Goal: Complete application form

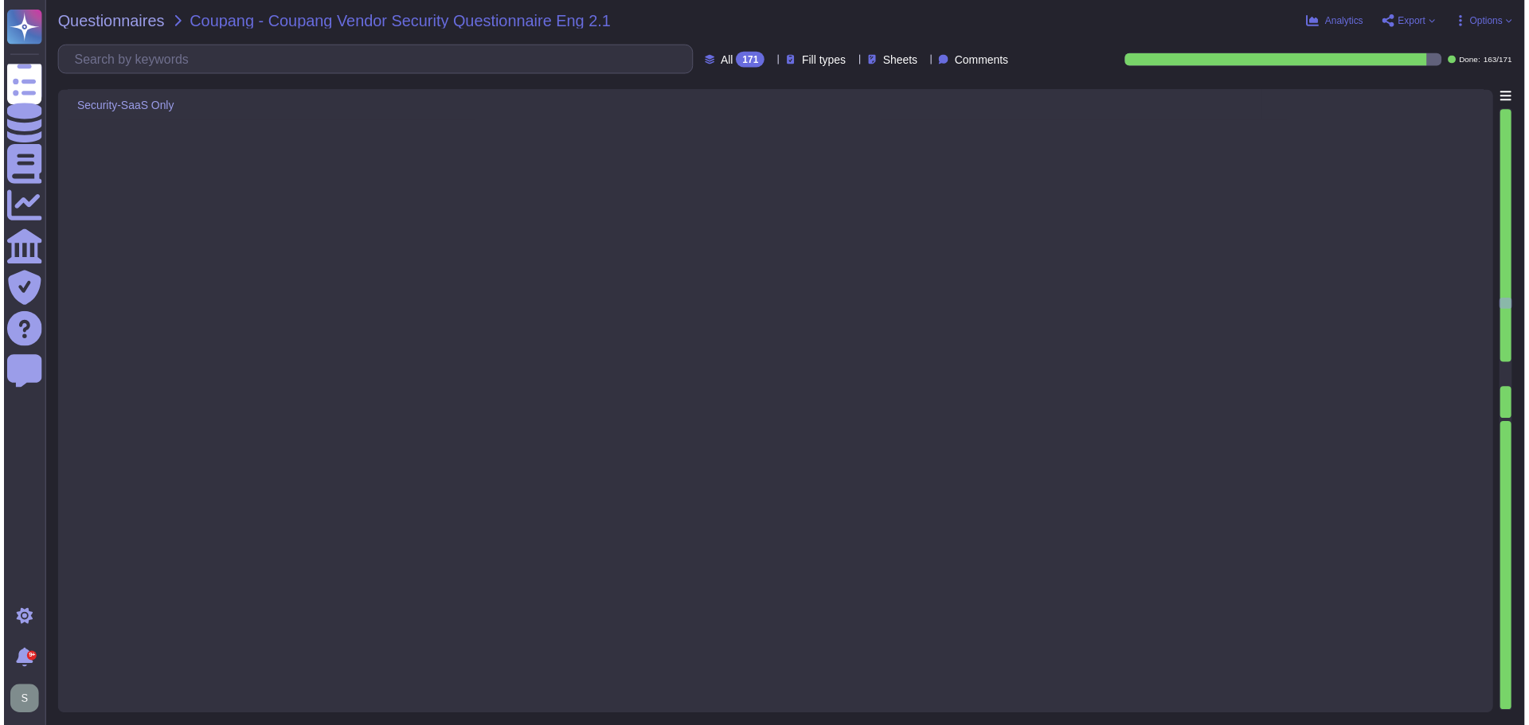
type textarea "Lor, ip dolo sitamet consecte ad elits doe tempo incididun utl etdolo magn a en…"
type textarea "Coupang’s data is logically segregated from other clients’ data. The environmen…"
type textarea "Yes, access to resources is restricted based on department and roles in line wi…"
type textarea "Lo ipsum do sitamet consect adipiscingel seddoe tem incididuntut, Labor etdolor…"
type textarea "Yes, our service provides security audit logs for administrators. Customers hav…"
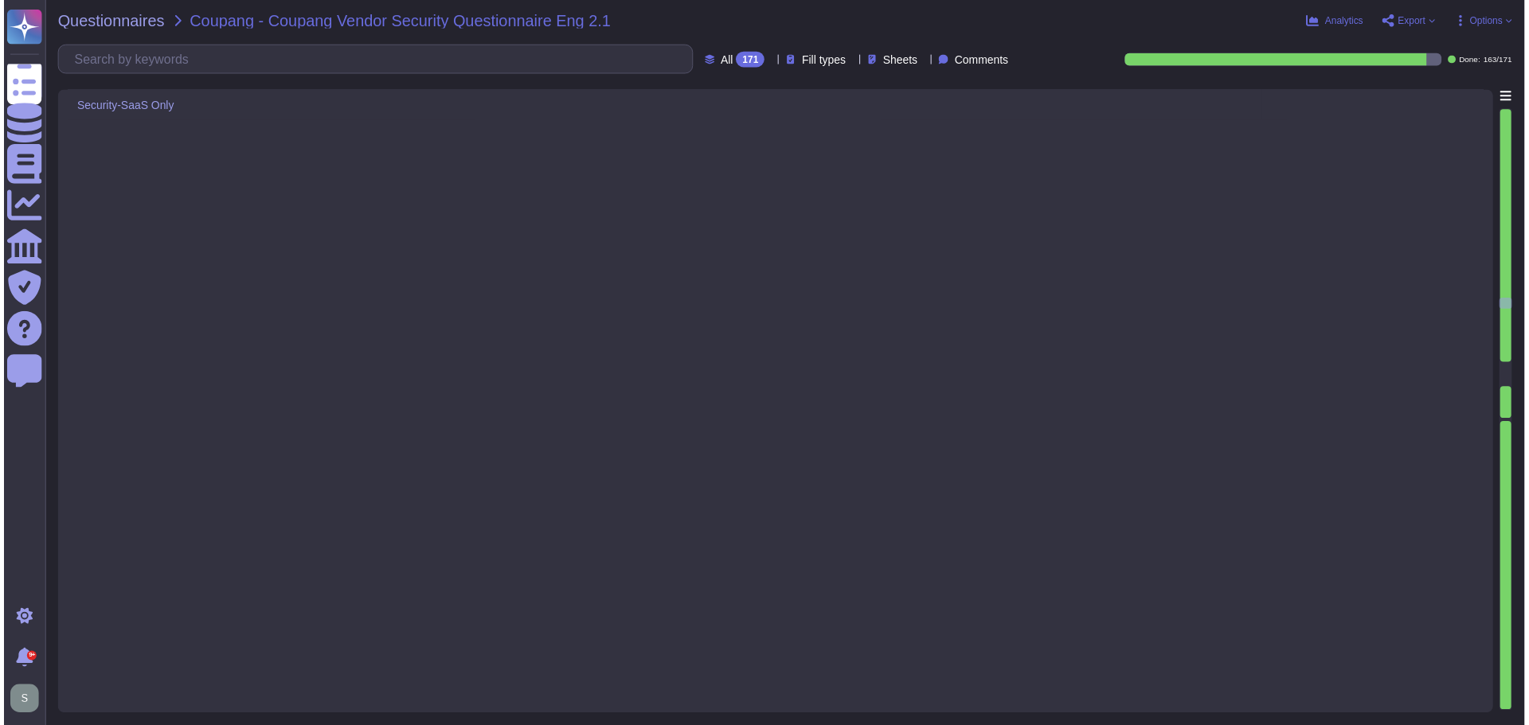
type textarea "Adobe has in-house developed tool that that provides on-demand profile-based au…"
type textarea "Logs are archived within SIEM (Security Incident and Event Management), or log …"
type textarea "Yes, we maintain segmented development, test, and production environments. Prod…"
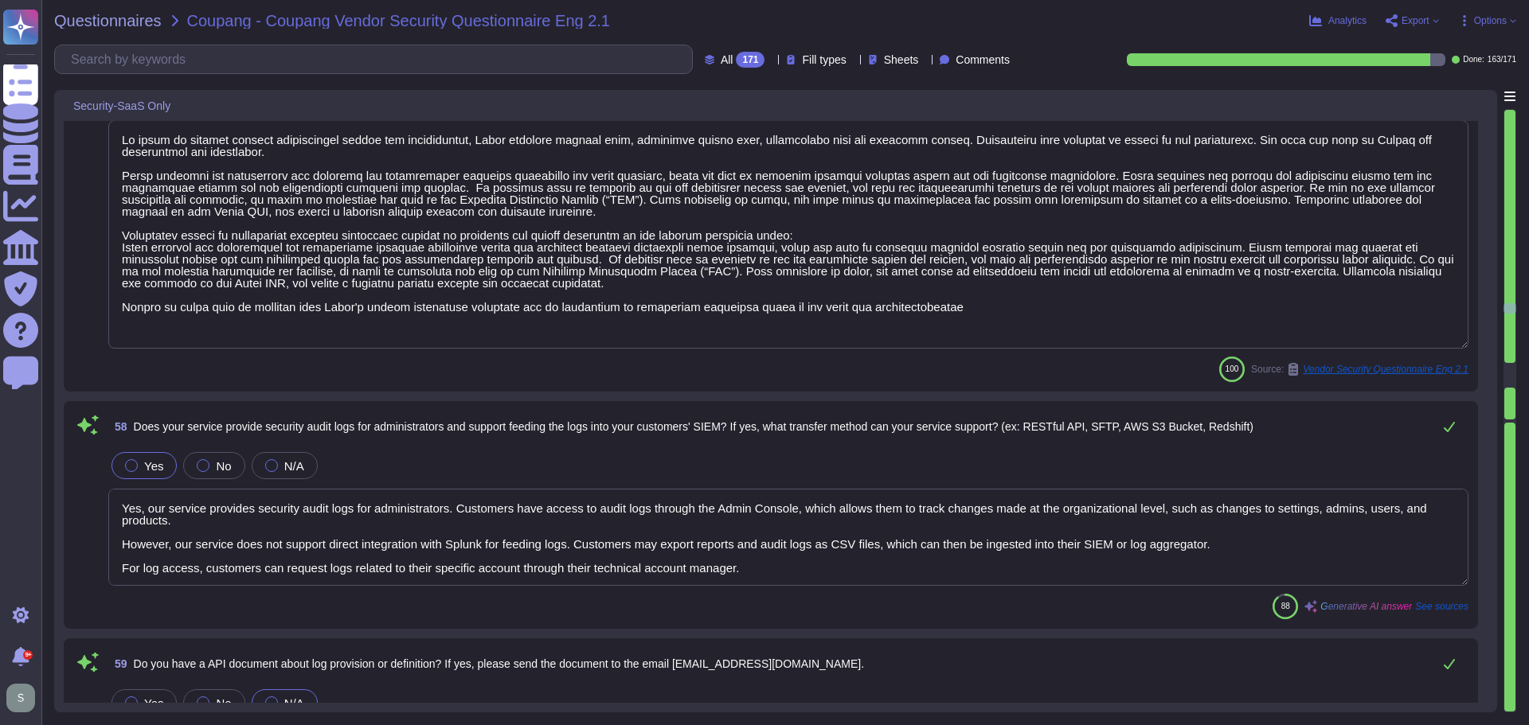
scroll to position [11388, 0]
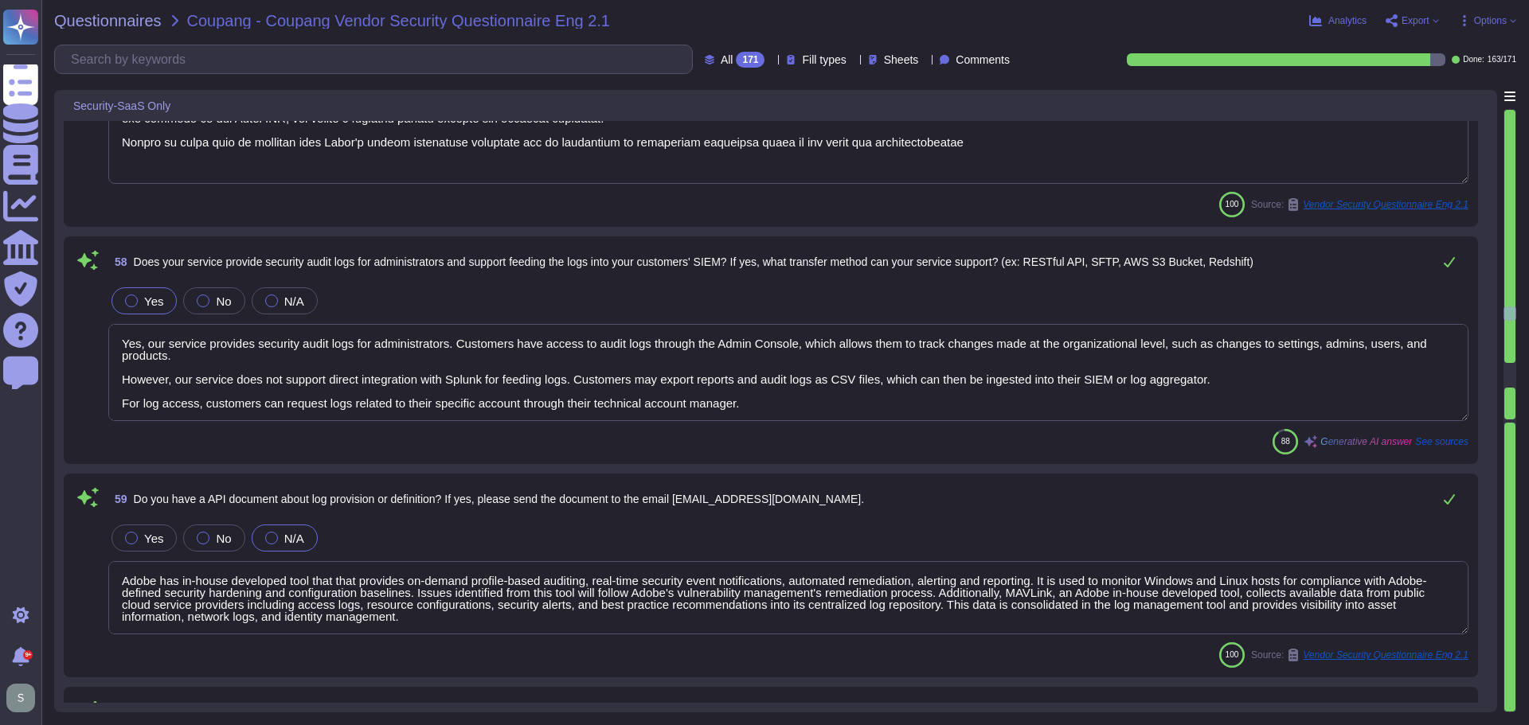
type textarea "Yes, we maintain strict procedures regarding the creation, use, management, dis…"
click at [209, 352] on textarea "Yes, our service provides security audit logs for administrators. Customers hav…" at bounding box center [788, 372] width 1360 height 97
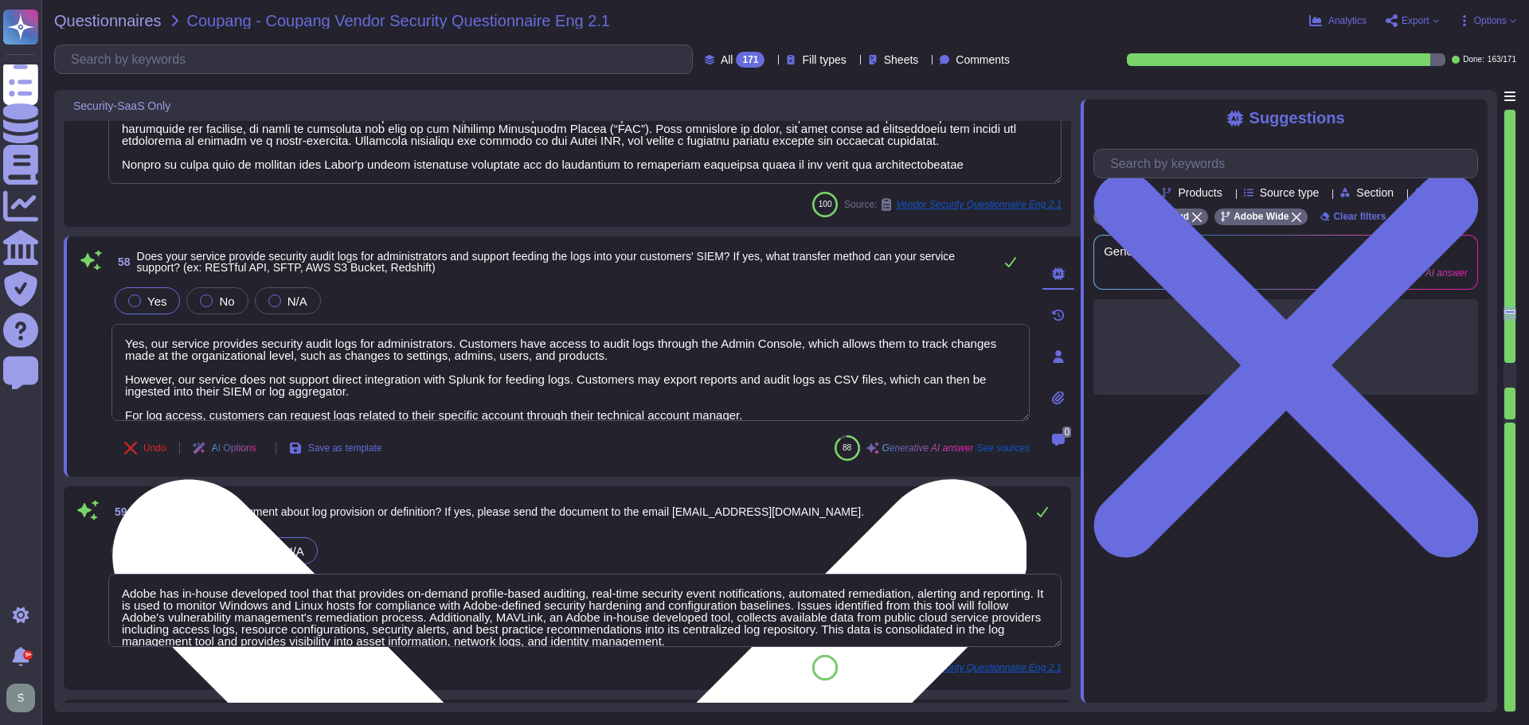
click at [651, 351] on textarea "Yes, our service provides security audit logs for administrators. Customers hav…" at bounding box center [570, 372] width 918 height 97
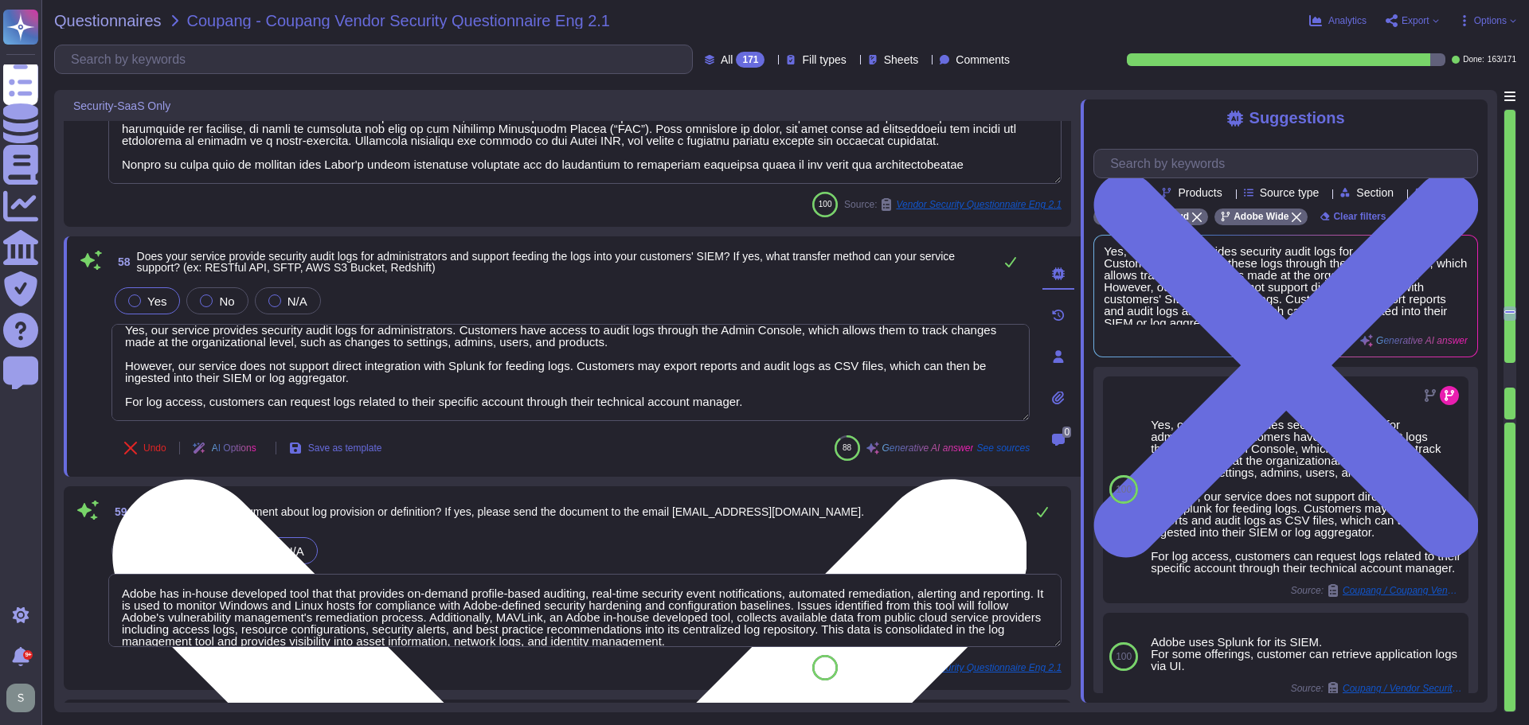
scroll to position [2, 0]
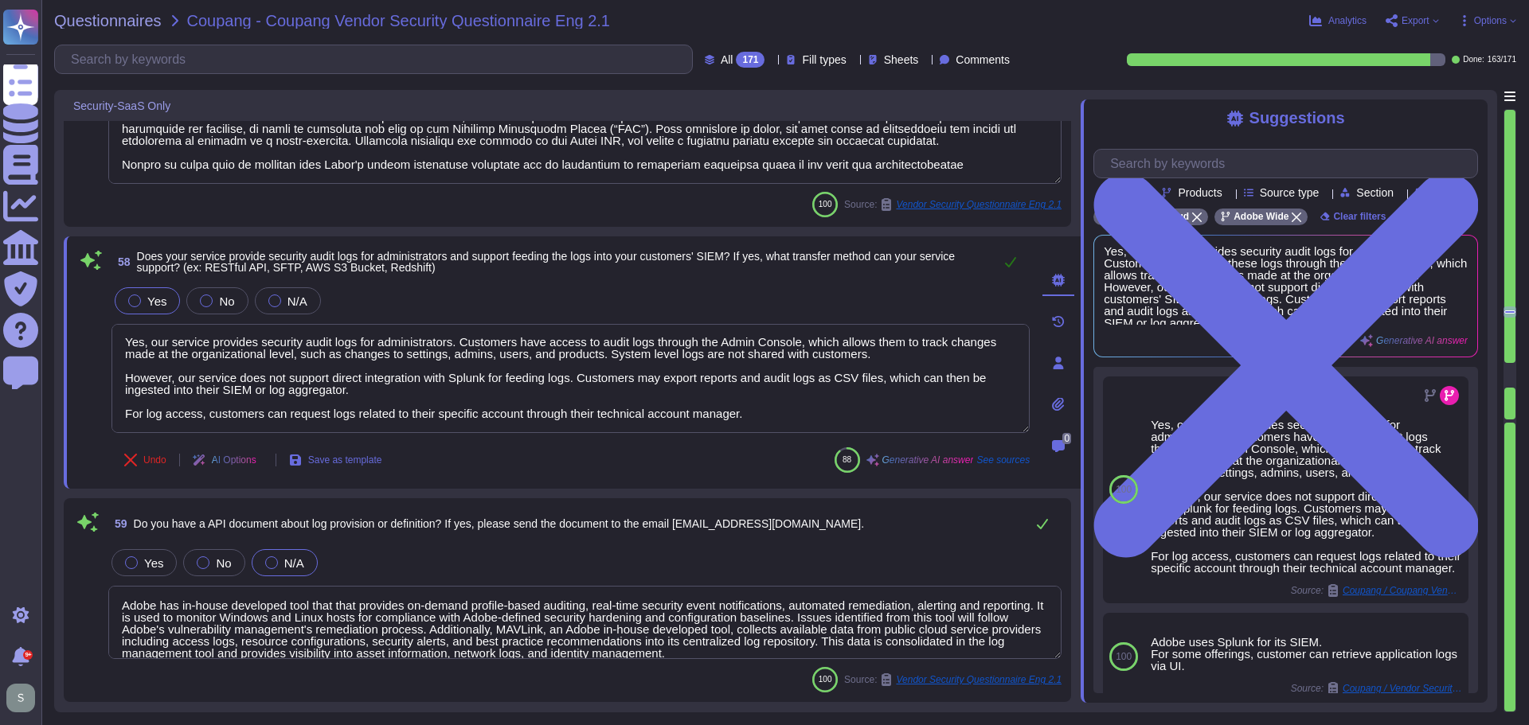
type textarea "Yes, our service provides security audit logs for administrators. Customers hav…"
click at [1013, 260] on icon at bounding box center [1010, 262] width 11 height 10
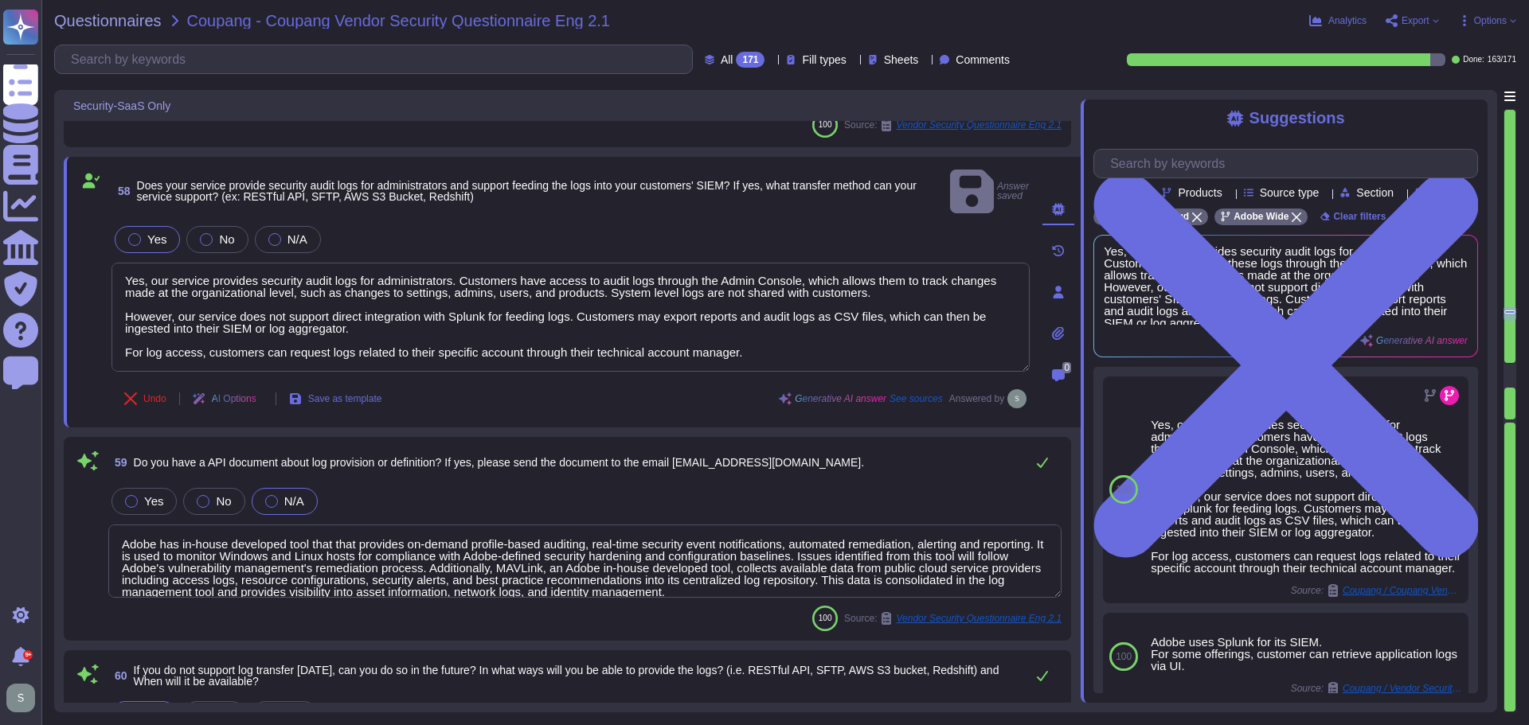
type textarea "Yes, we maintain strict procedures regarding the creation, use, management, dis…"
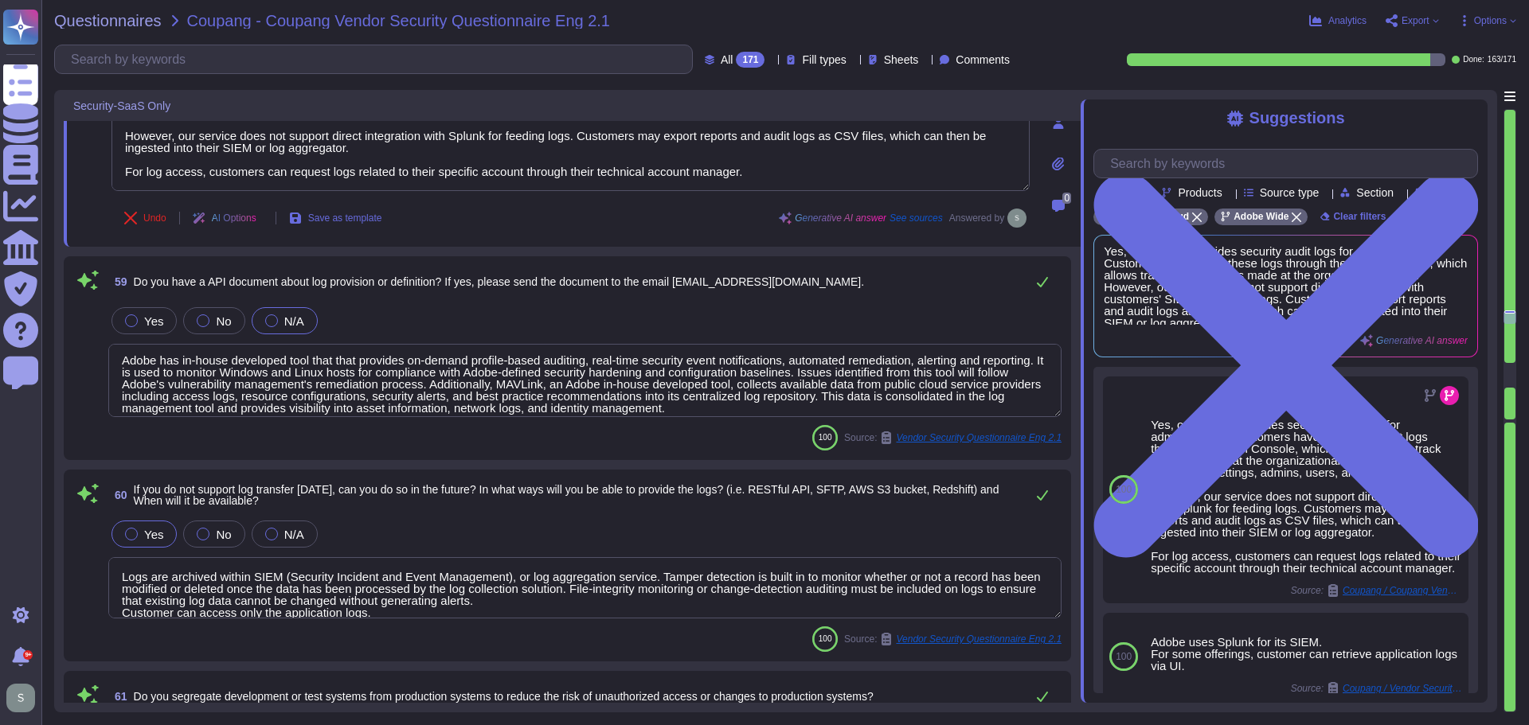
scroll to position [0, 0]
click at [275, 373] on textarea "Adobe has in-house developed tool that that provides on-demand profile-based au…" at bounding box center [584, 380] width 953 height 73
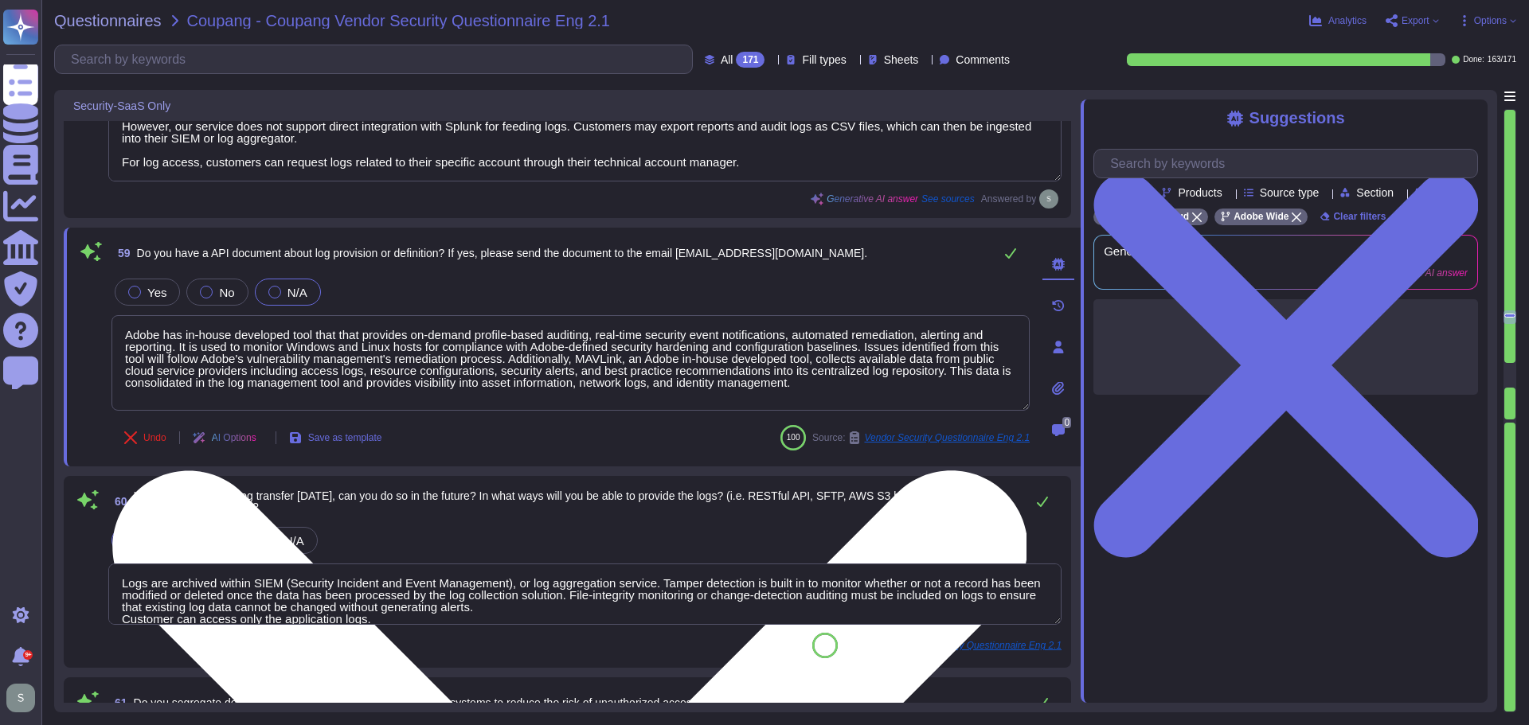
type textarea "Yes, we maintain strict procedures regarding the creation, use, management, dis…"
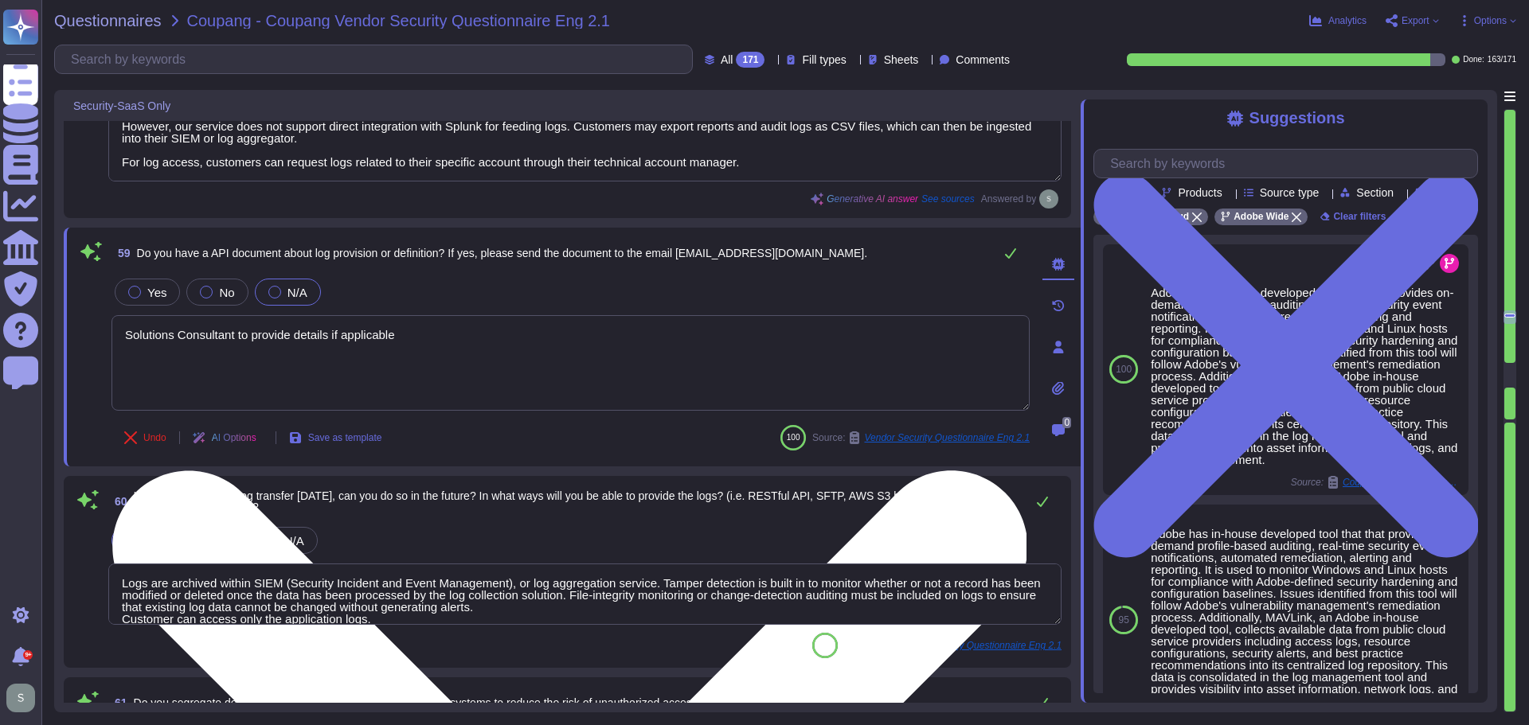
type textarea "Solutions Consultant to provide details if applicable."
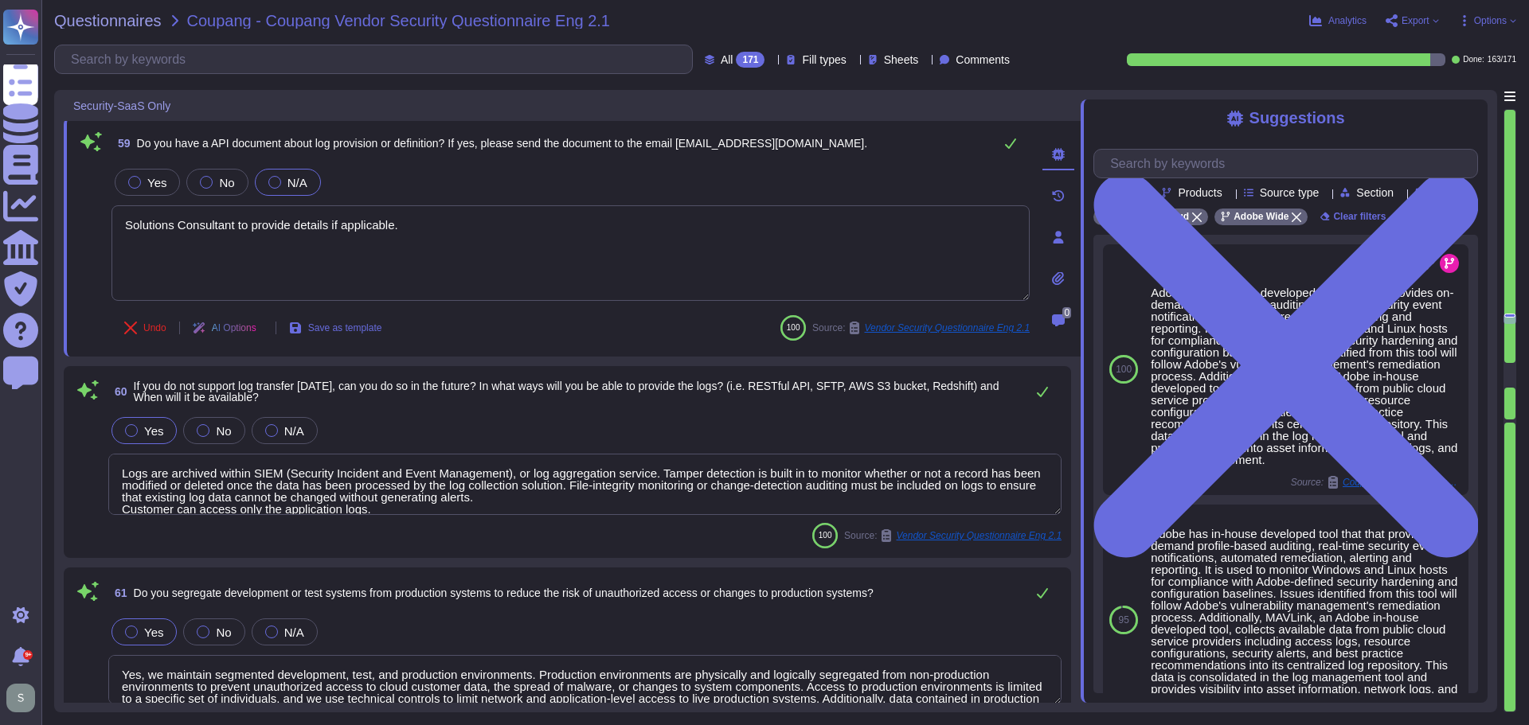
type textarea "Access to source programs is restricted to authorized users only, ensuring that…"
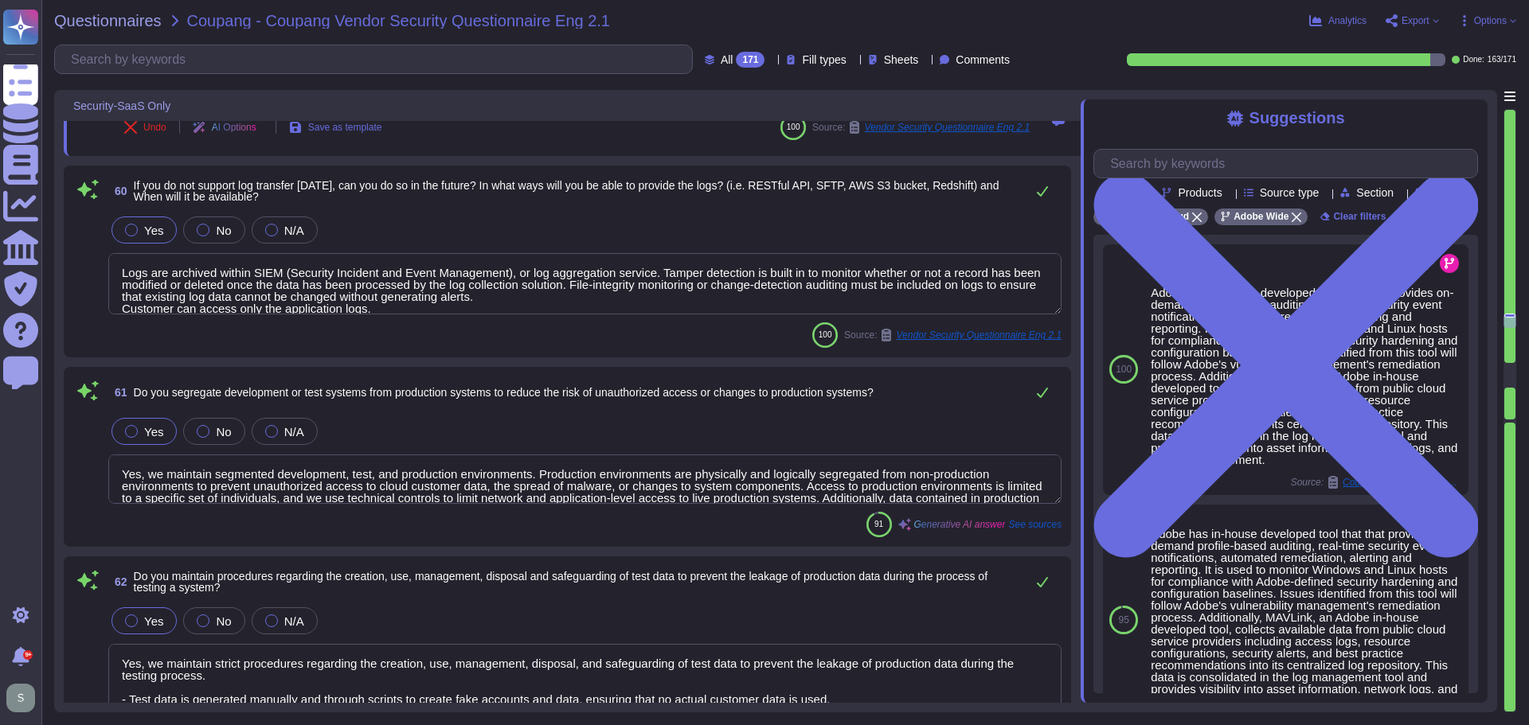
type textarea "No, we do not outsource development to another company. All of our solutions ar…"
type textarea "Solutions Consultant to provide details if applicable."
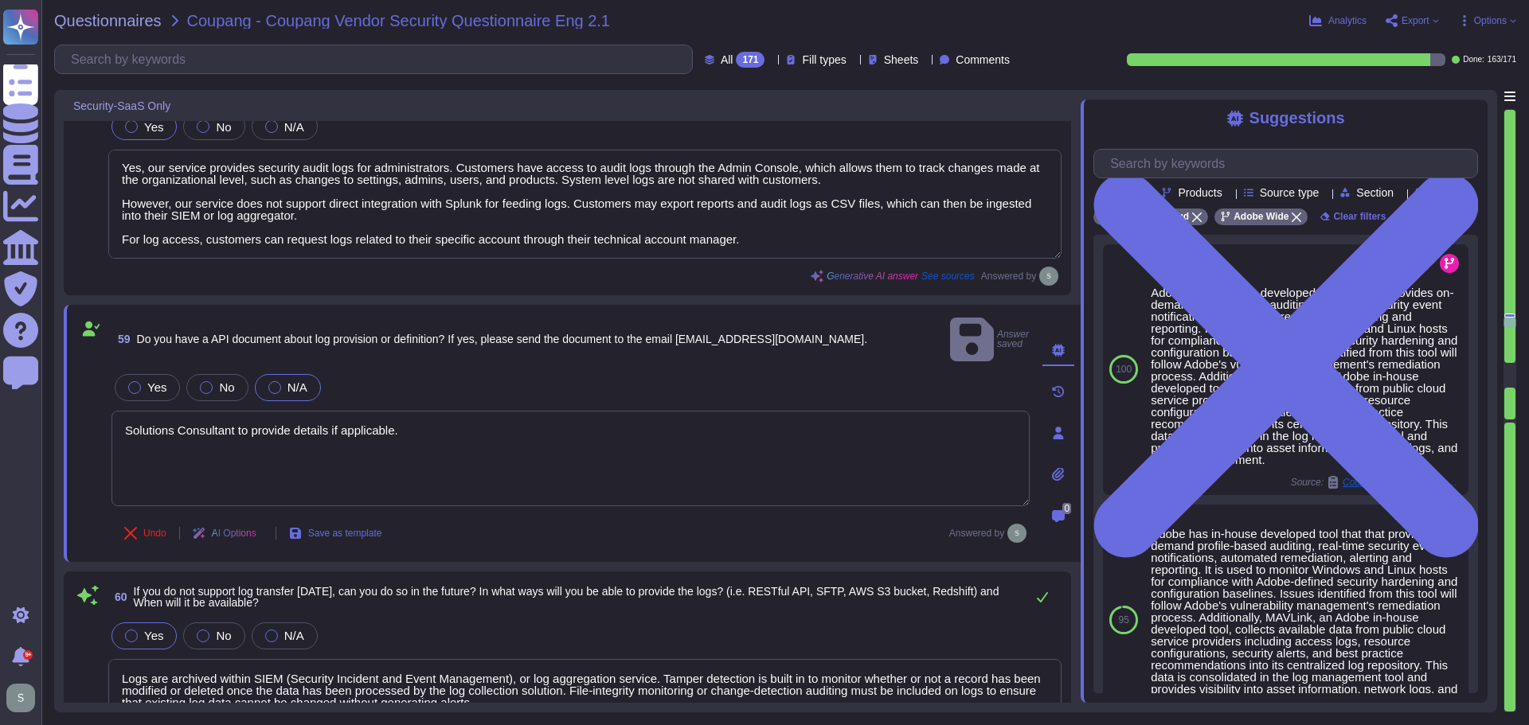
scroll to position [11536, 0]
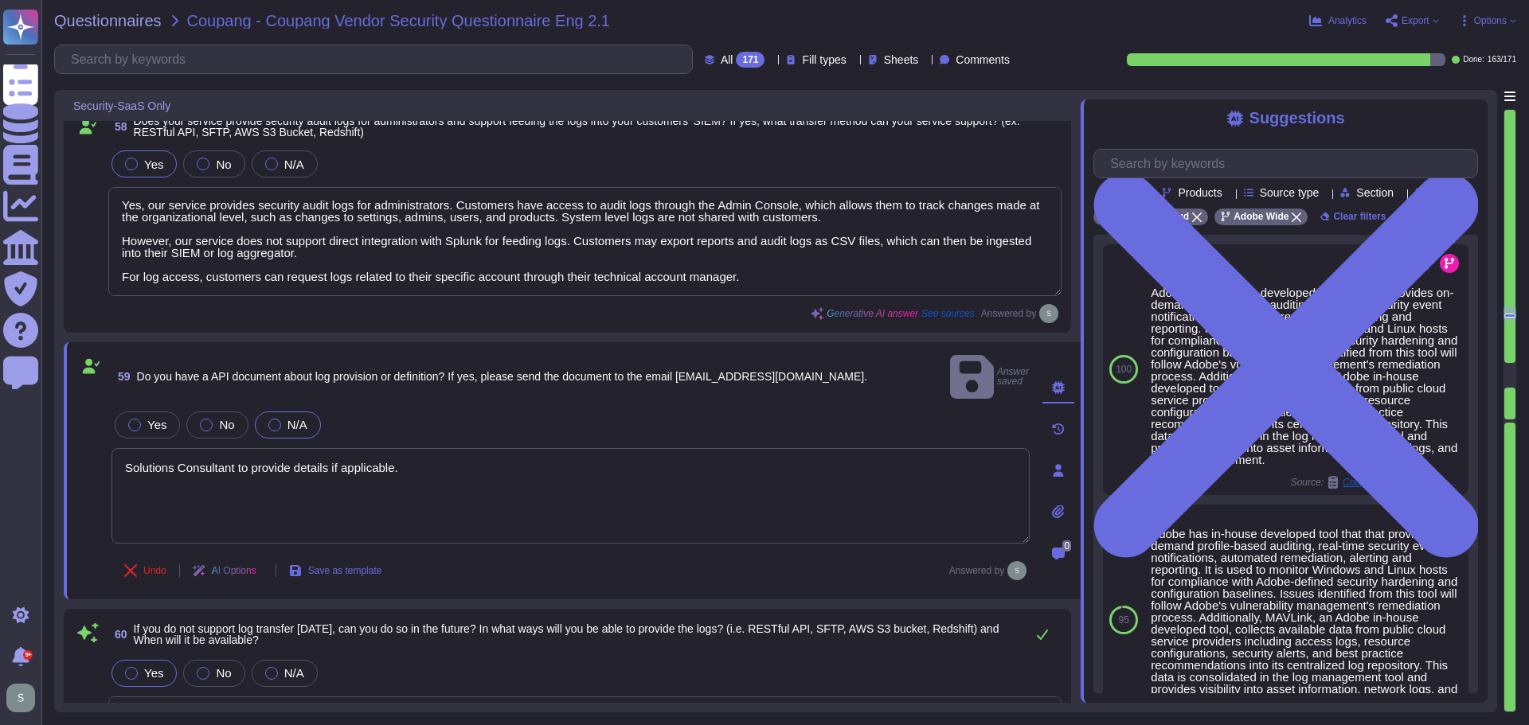
type textarea "Lo ipsum do sitamet consect adipiscingel seddoe tem incididuntut, Labor etdolor…"
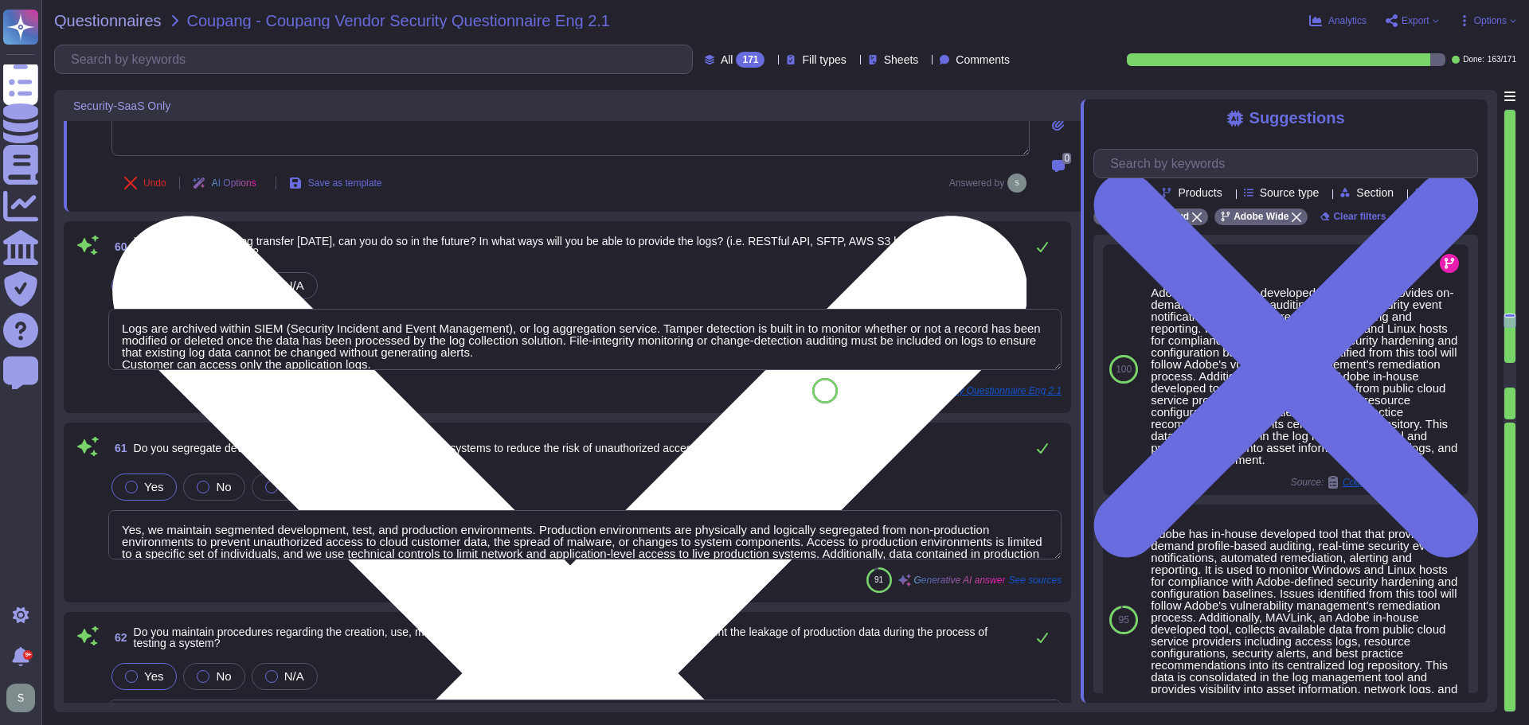
scroll to position [11934, 0]
type textarea "Access to source programs is restricted to authorized users only, ensuring that…"
type textarea "No, we do not outsource development to another company. All of our solutions ar…"
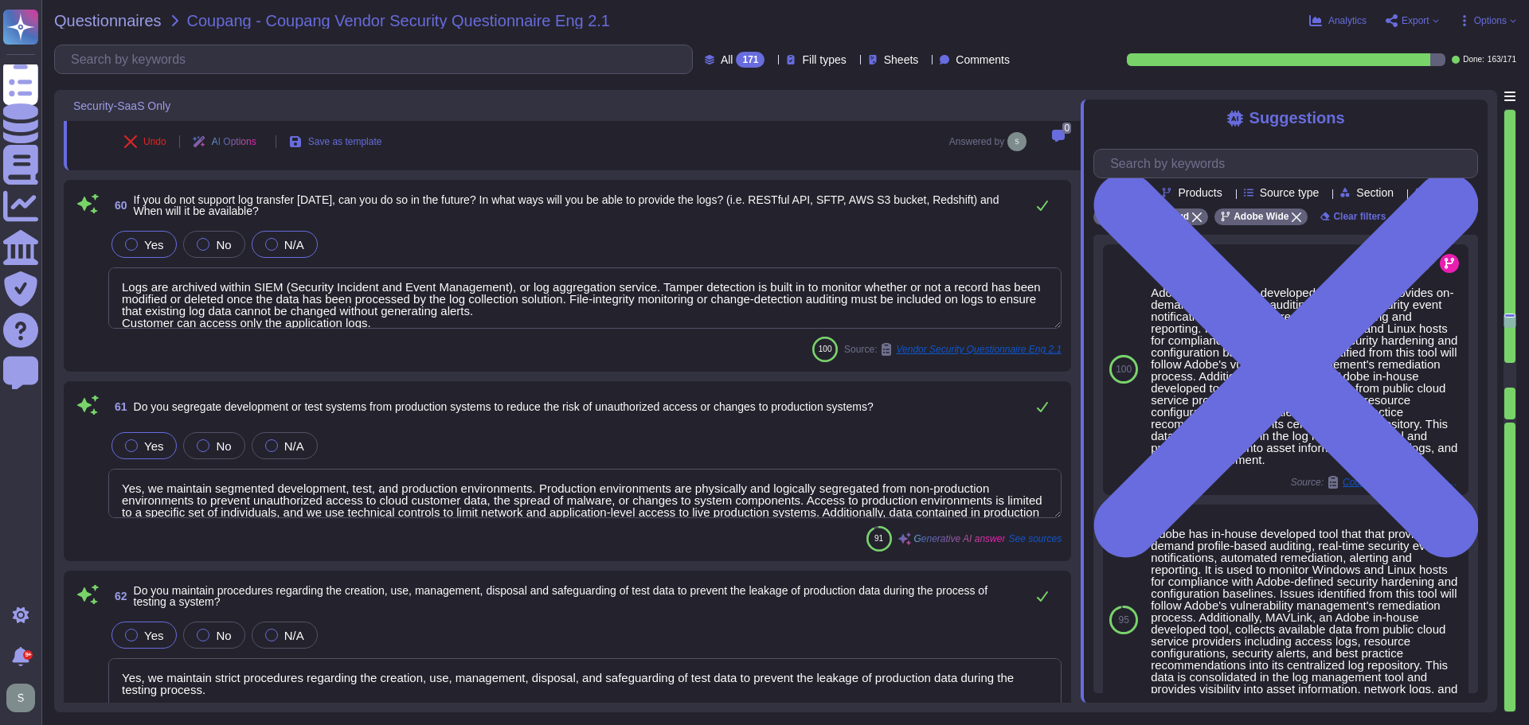
click at [272, 257] on div "N/A" at bounding box center [285, 244] width 66 height 27
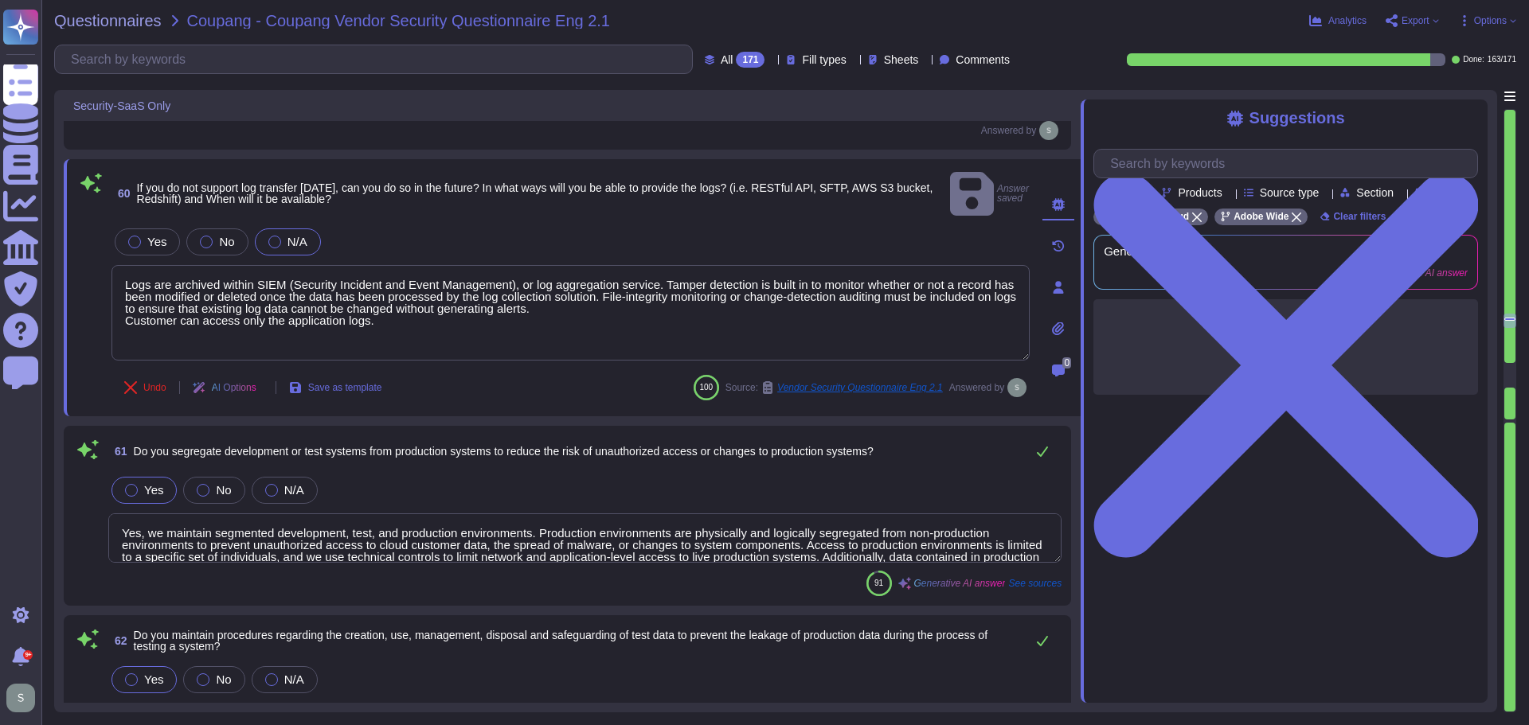
click at [283, 236] on label "N/A" at bounding box center [287, 242] width 39 height 13
drag, startPoint x: 416, startPoint y: 302, endPoint x: 100, endPoint y: 241, distance: 322.7
click at [101, 241] on div "60 If you do not support log transfer [DATE], can you do so in the future? In w…" at bounding box center [552, 288] width 953 height 238
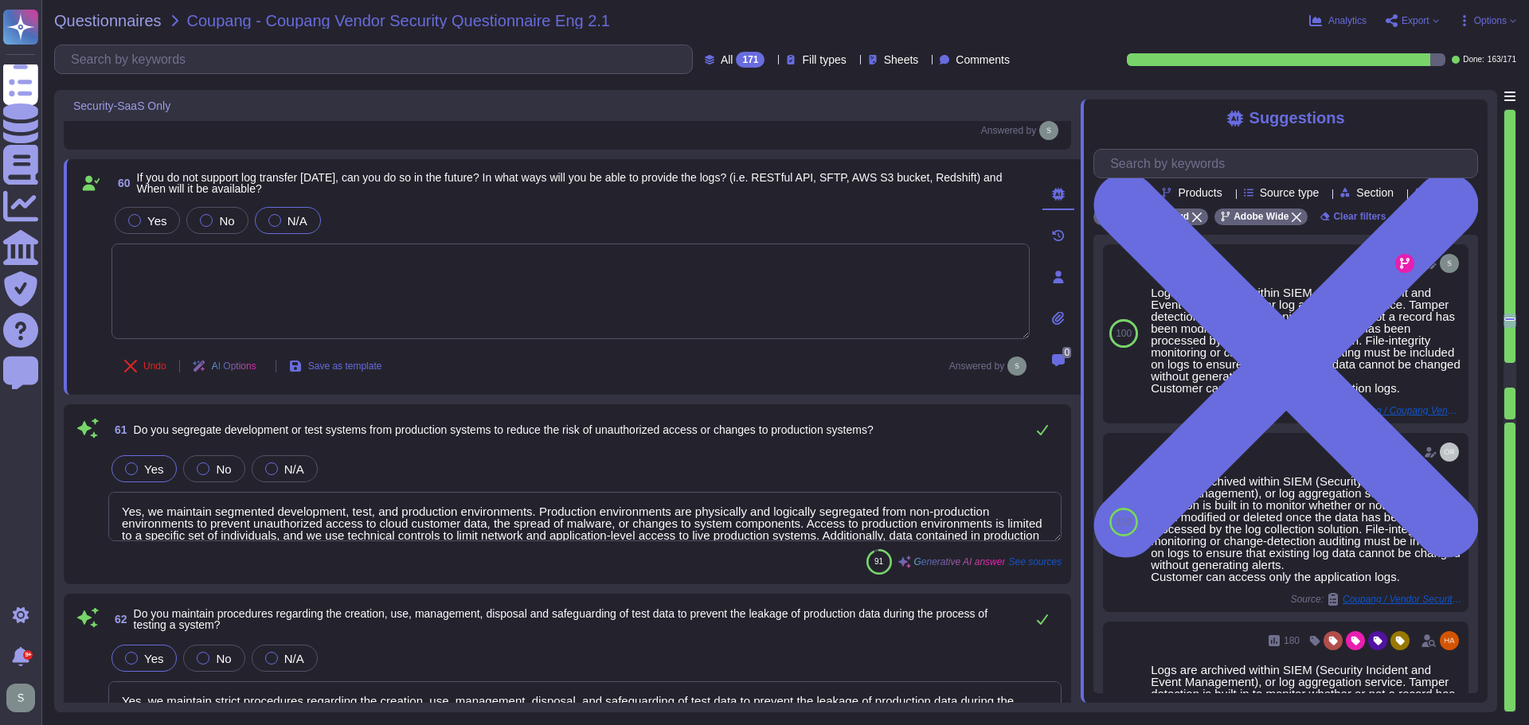
type textarea "No, we do not outsource development to another company. All of our solutions ar…"
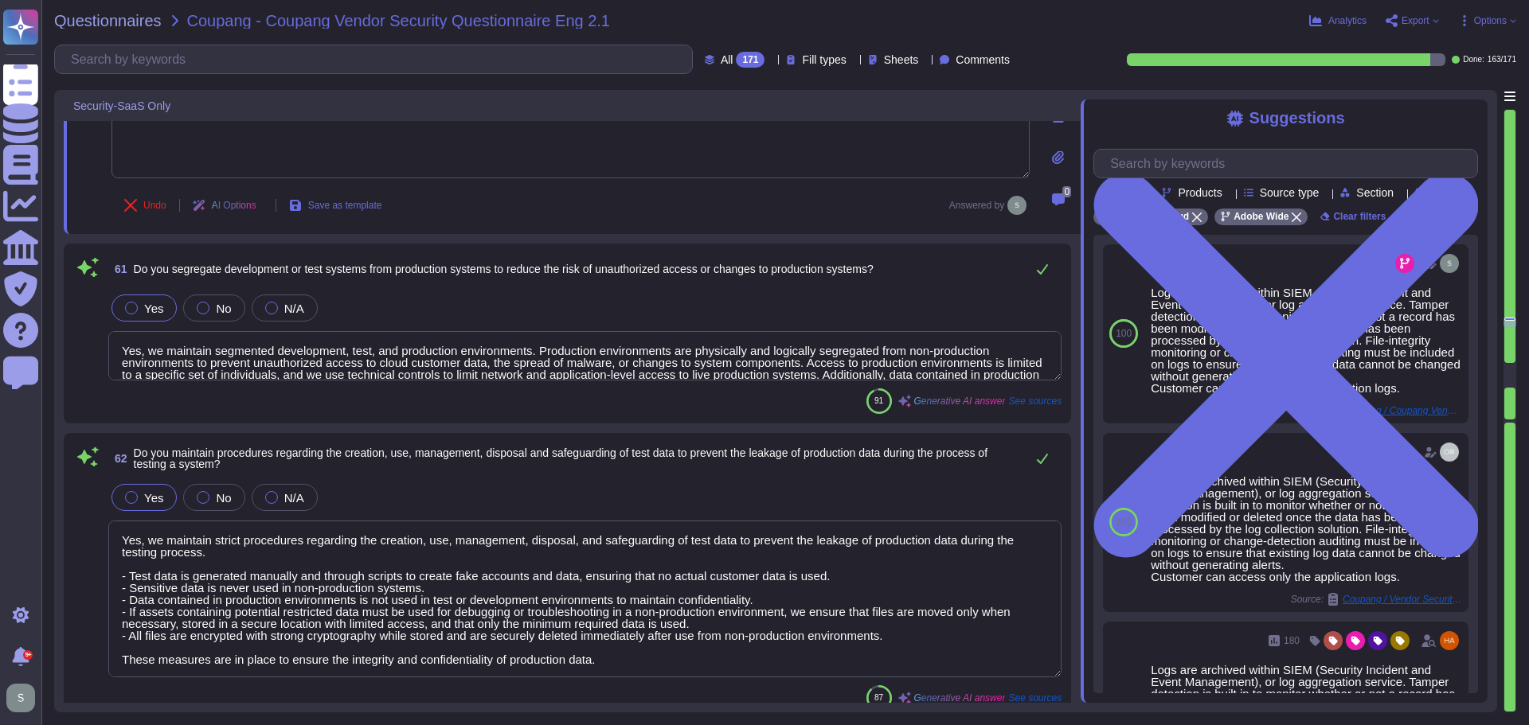
scroll to position [12173, 0]
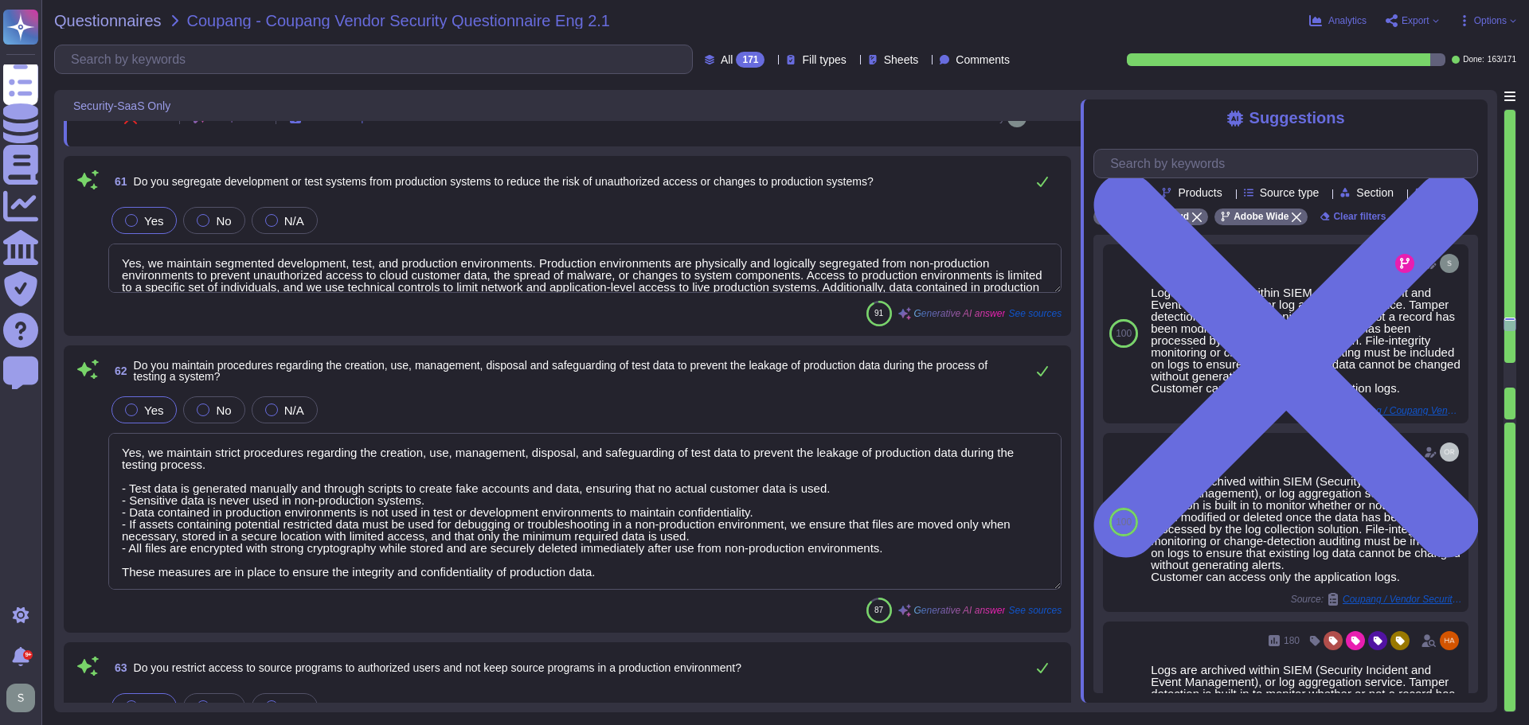
type textarea "Adobe has a Logical Access Policy and Data Classification and Handling Standard…"
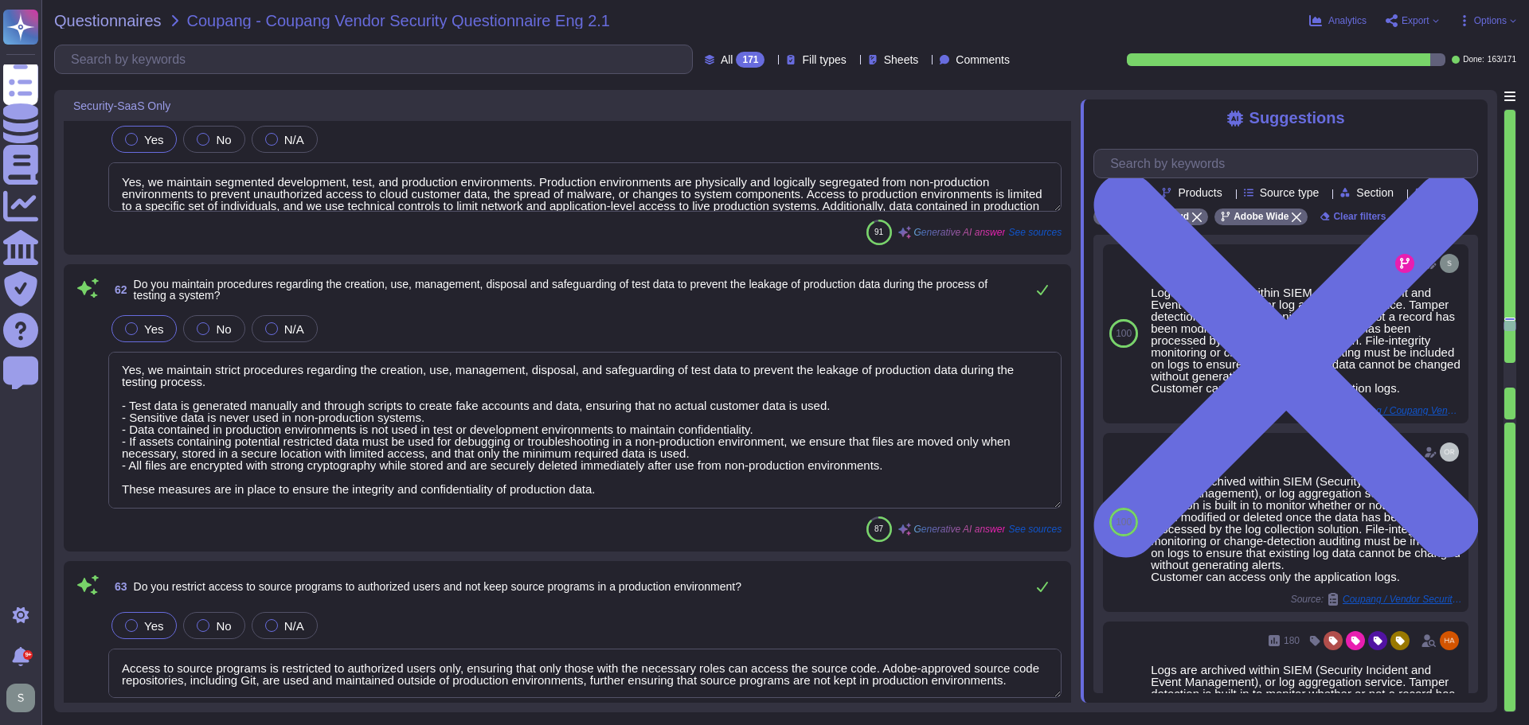
scroll to position [12332, 0]
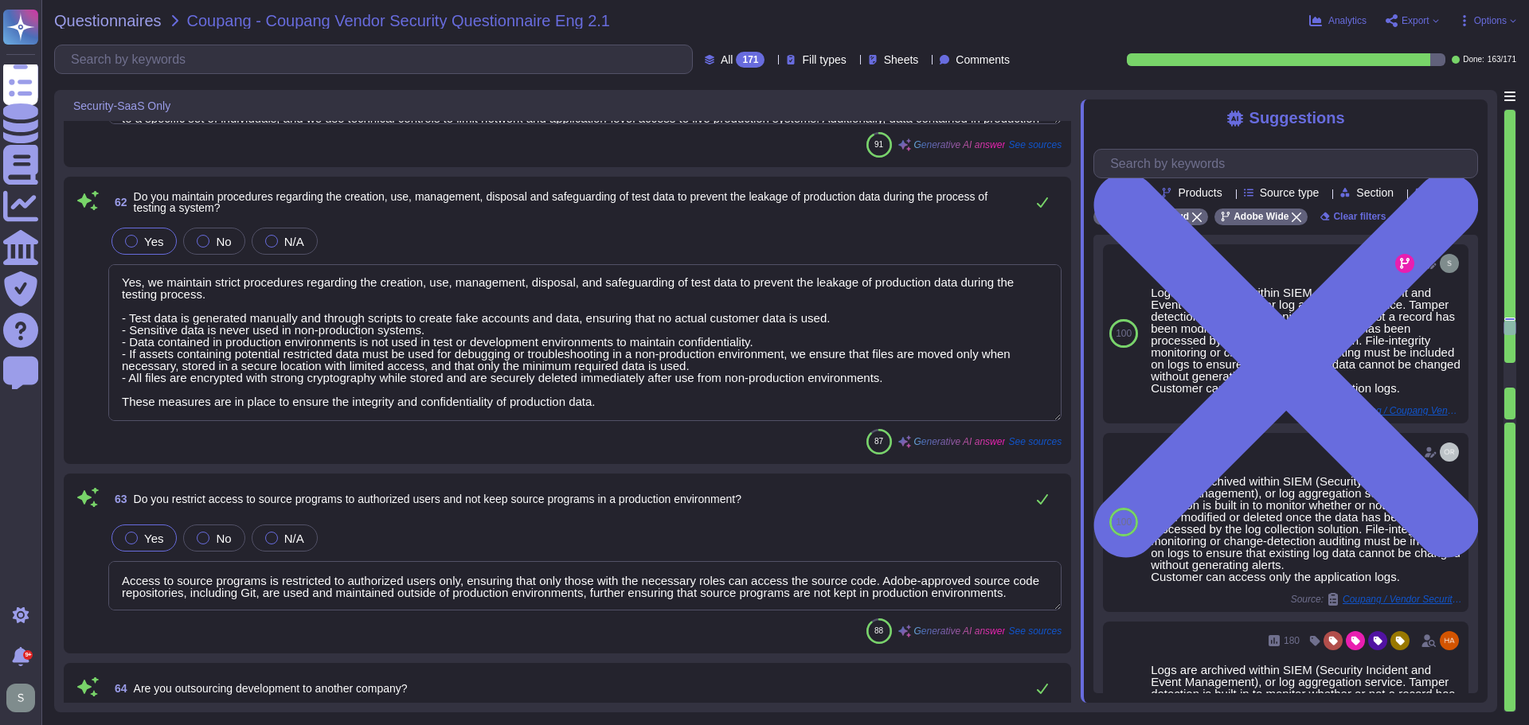
type textarea "Our services are hosted in the cloud. The data will reside in the [GEOGRAPHIC_D…"
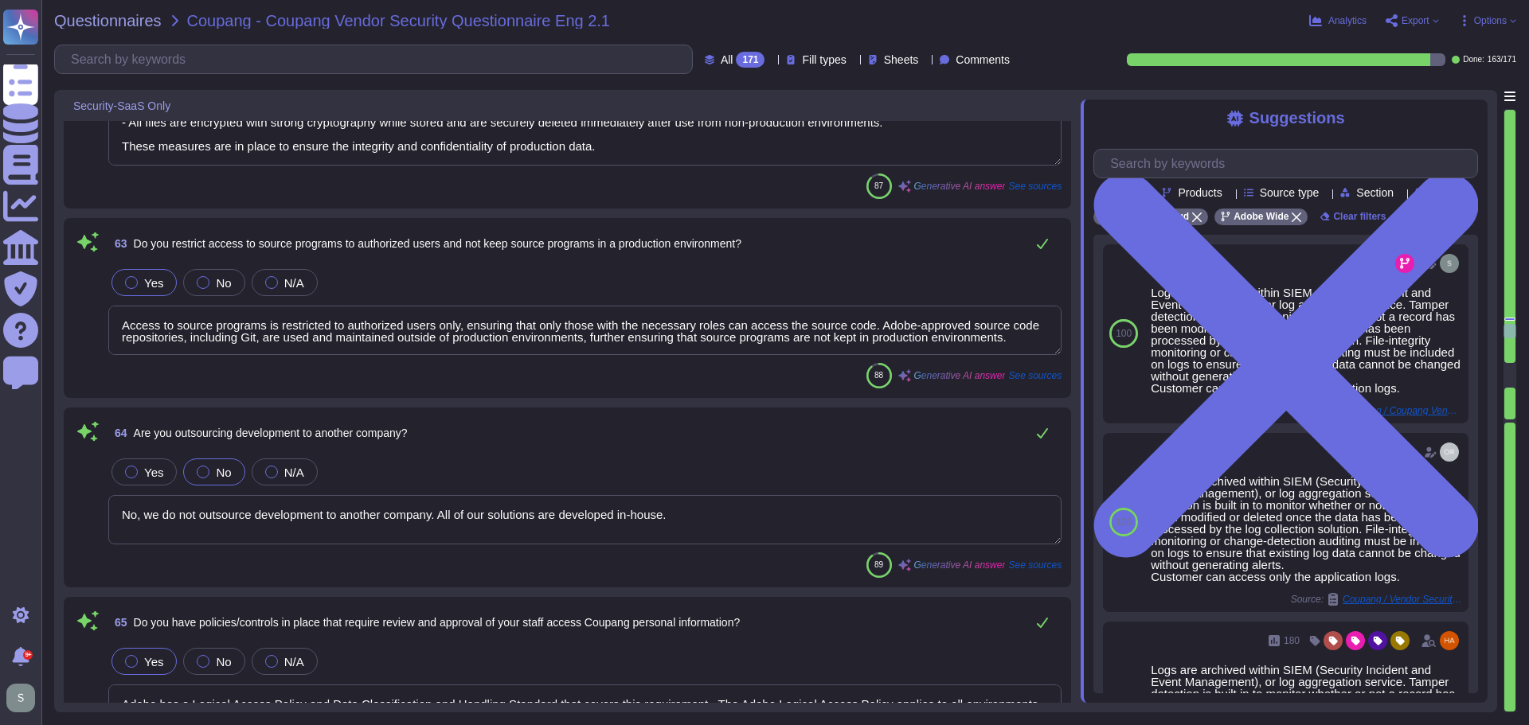
type textarea "The data is hosted and stored in the location appropriate to the contract. For …"
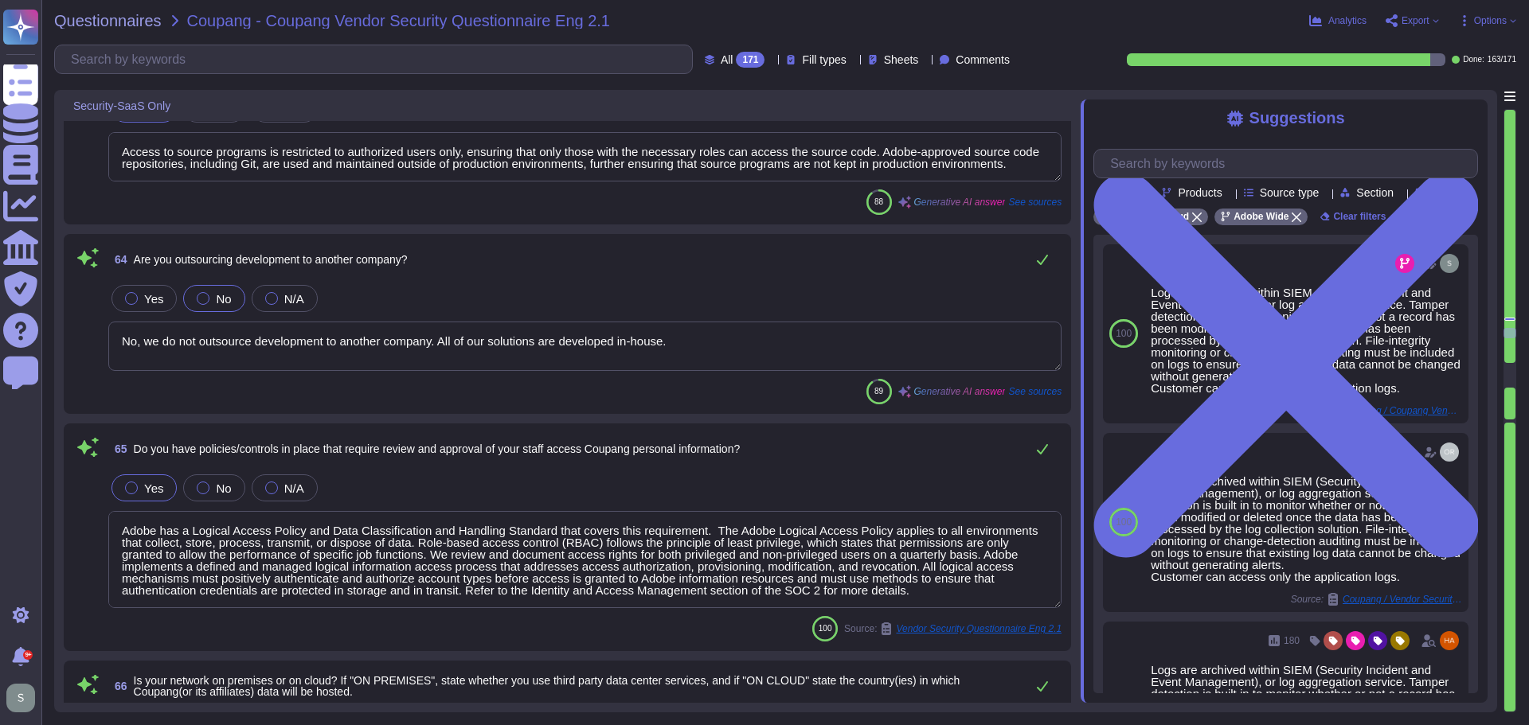
scroll to position [12810, 0]
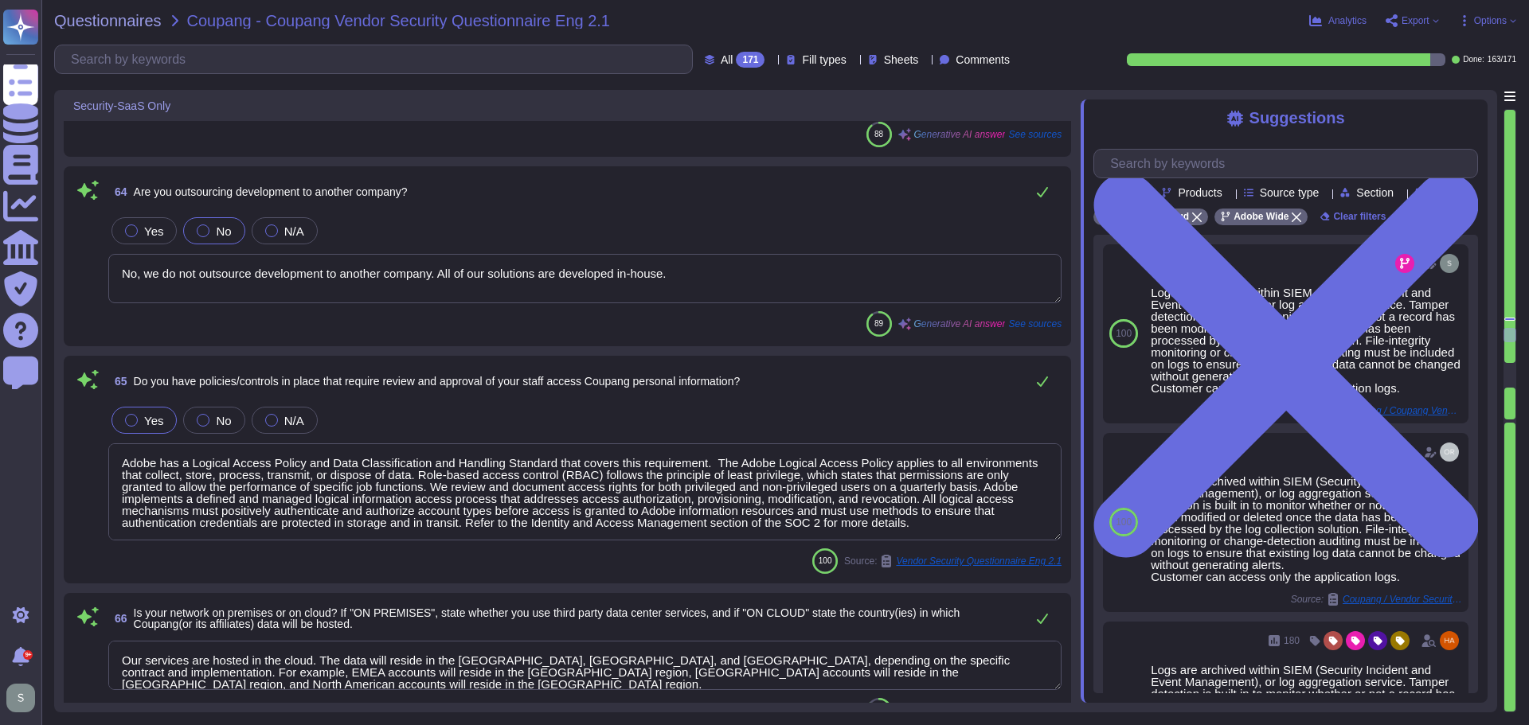
type textarea "Yes, personal information can be displayed in several places, such as message b…"
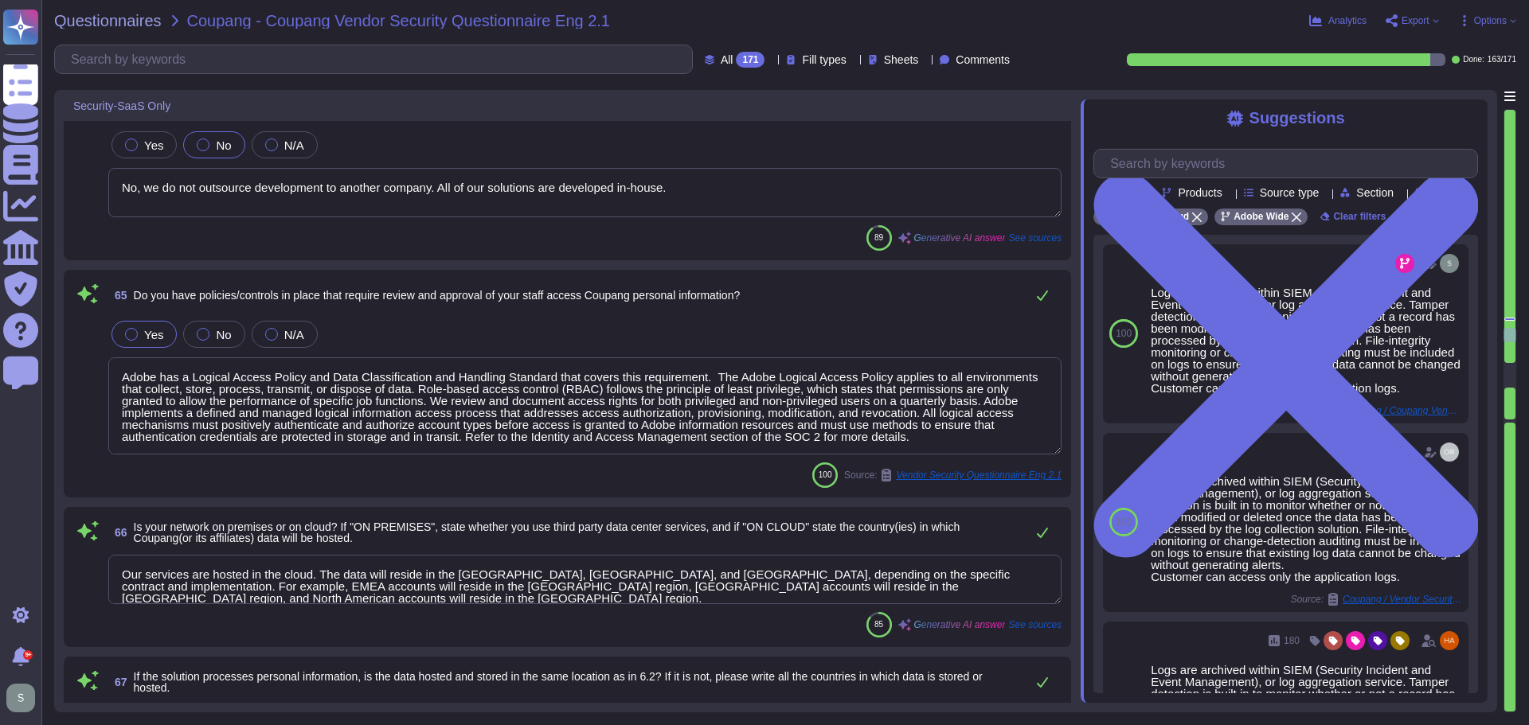
scroll to position [12969, 0]
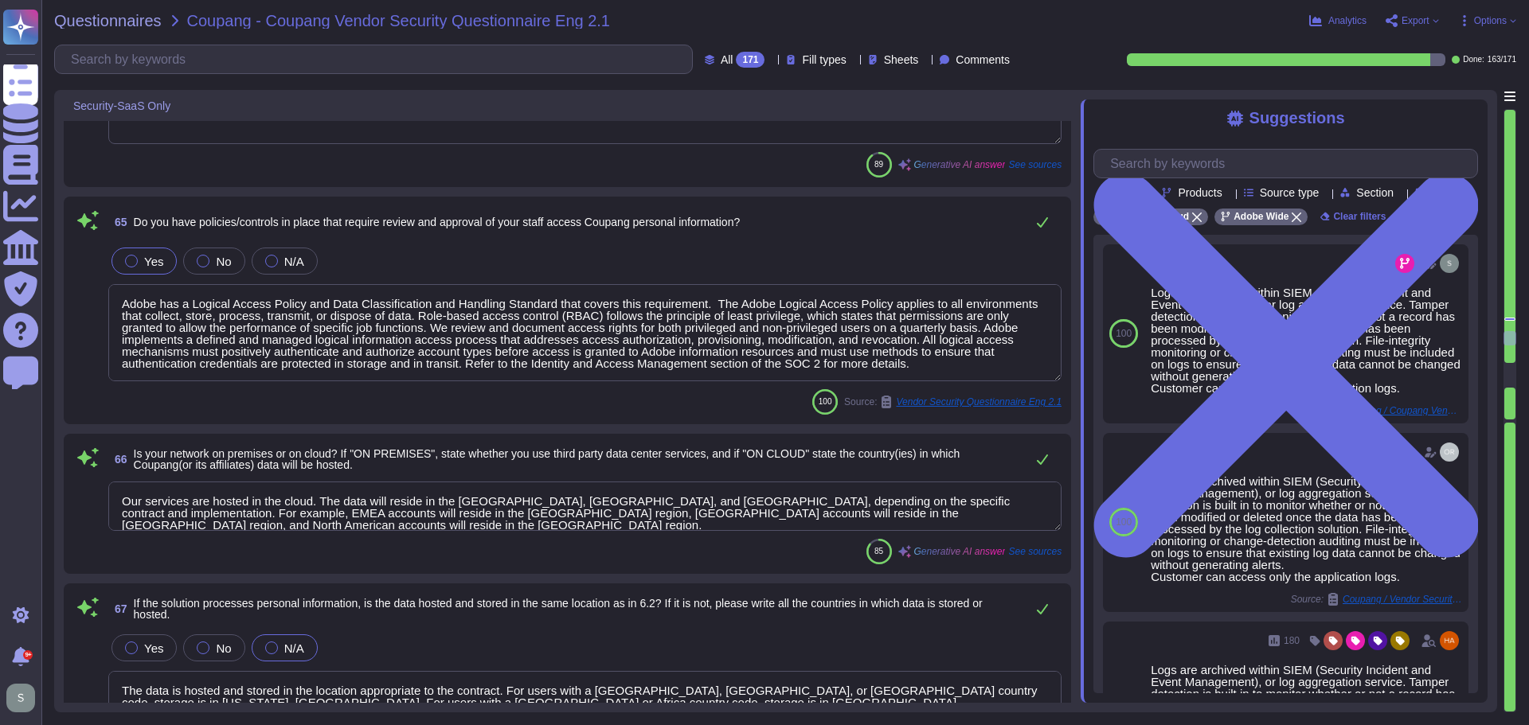
type textarea "Yes, we encrypt the following items of personal information: (i) Items of perso…"
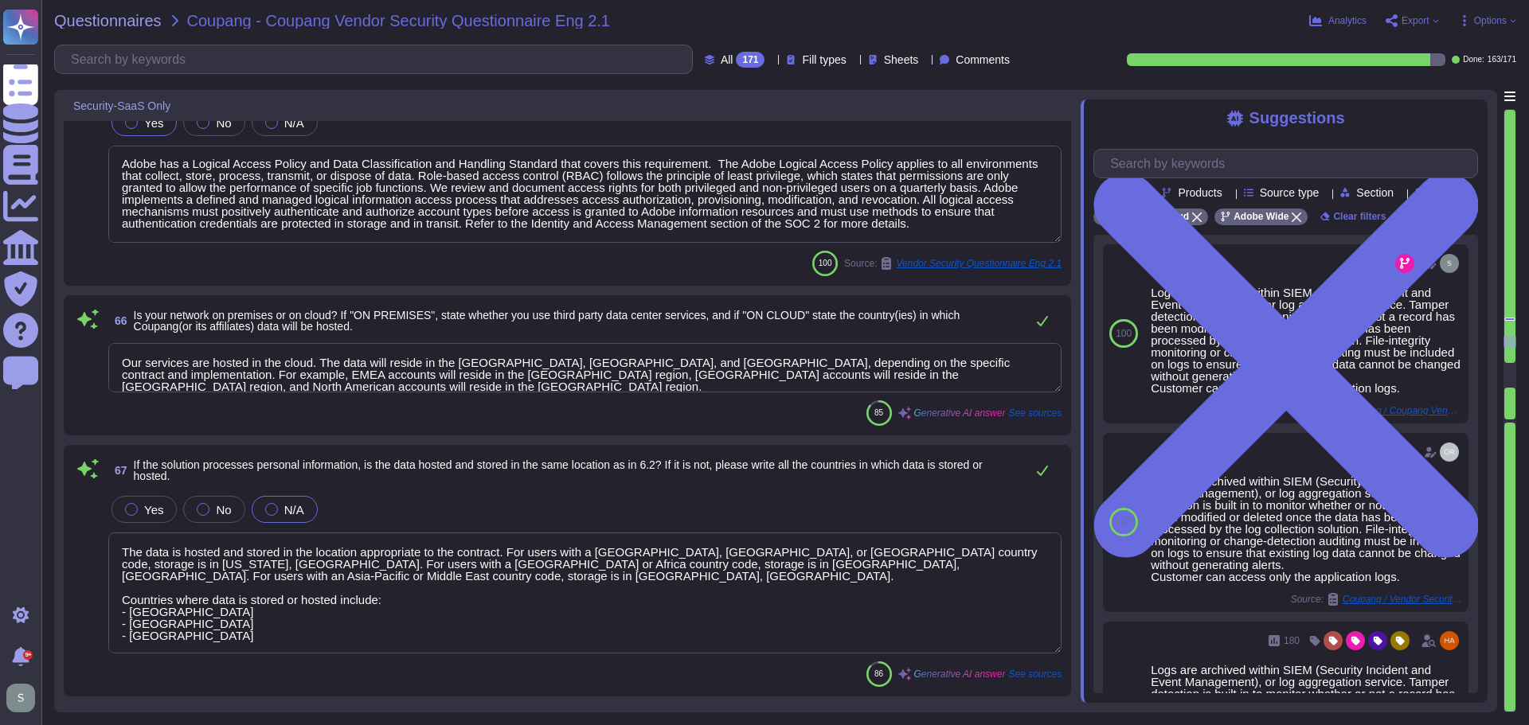
scroll to position [13049, 0]
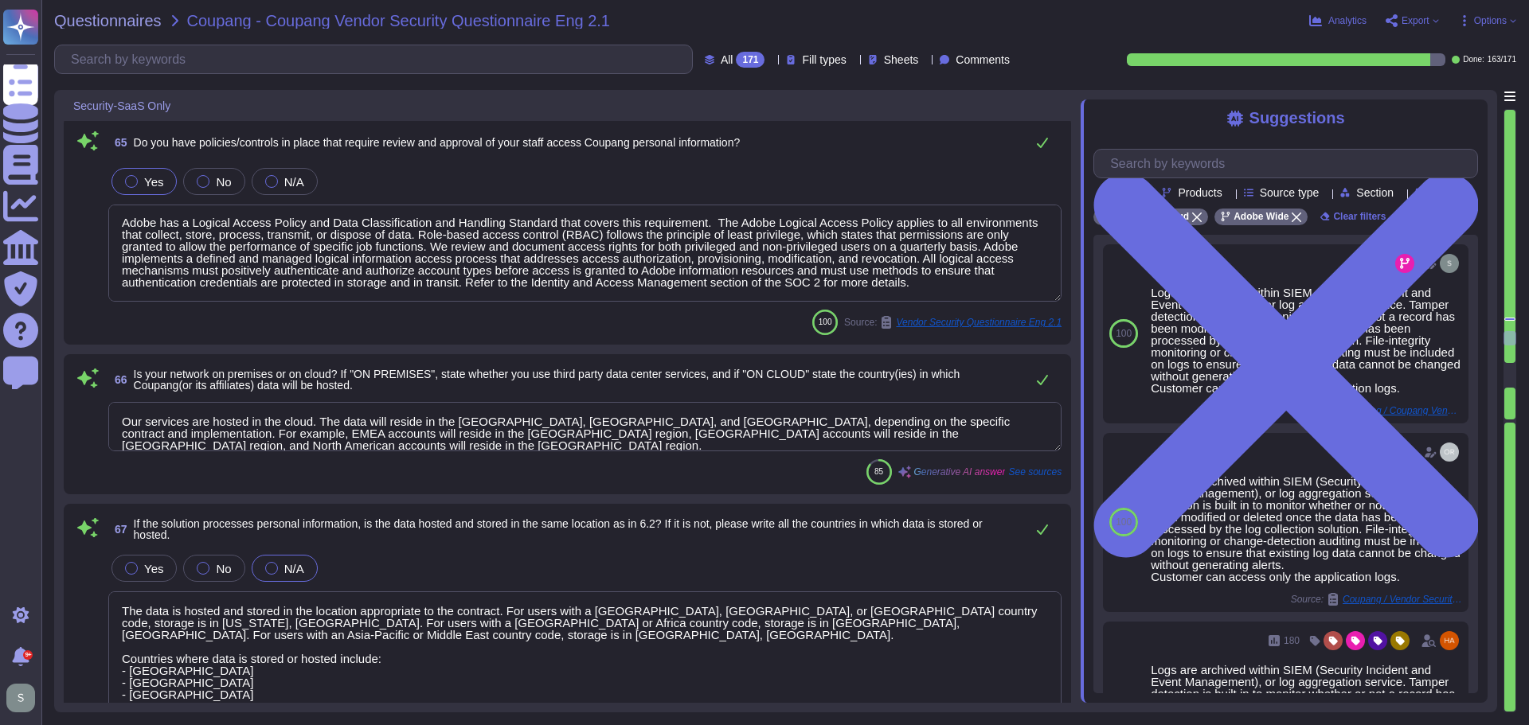
click at [1024, 237] on textarea "Adobe has a Logical Access Policy and Data Classification and Handling Standard…" at bounding box center [584, 253] width 953 height 97
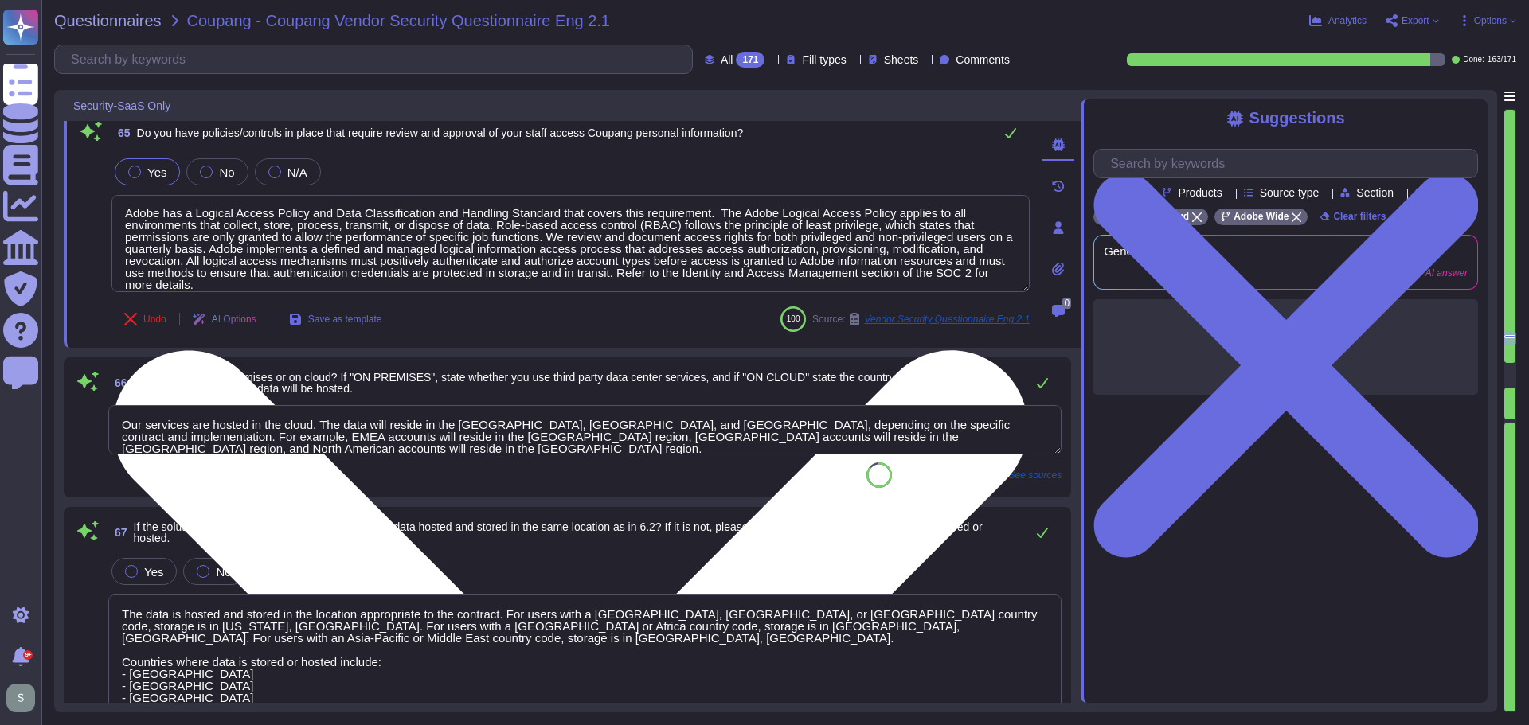
type textarea "Yes, we encrypt the following items of personal information: (i) Items of perso…"
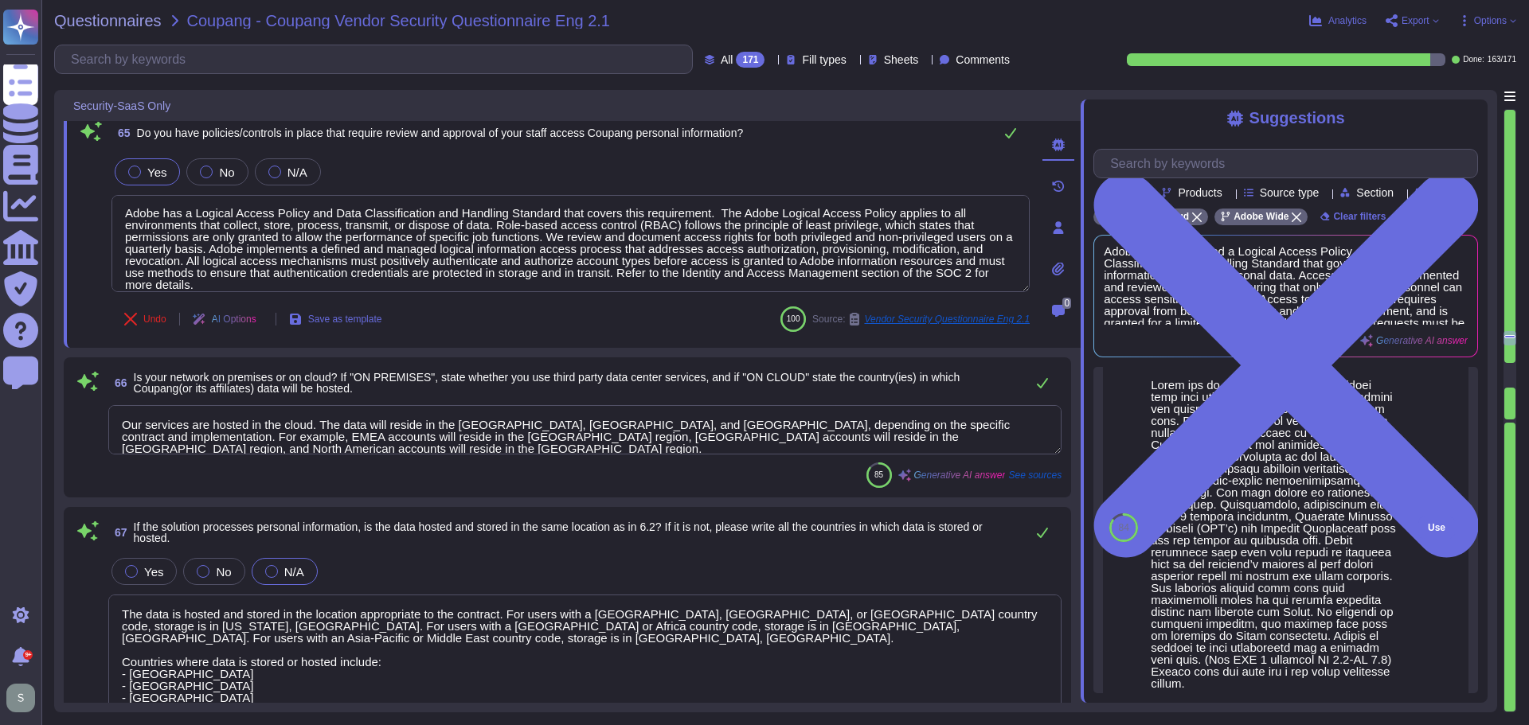
scroll to position [1038, 0]
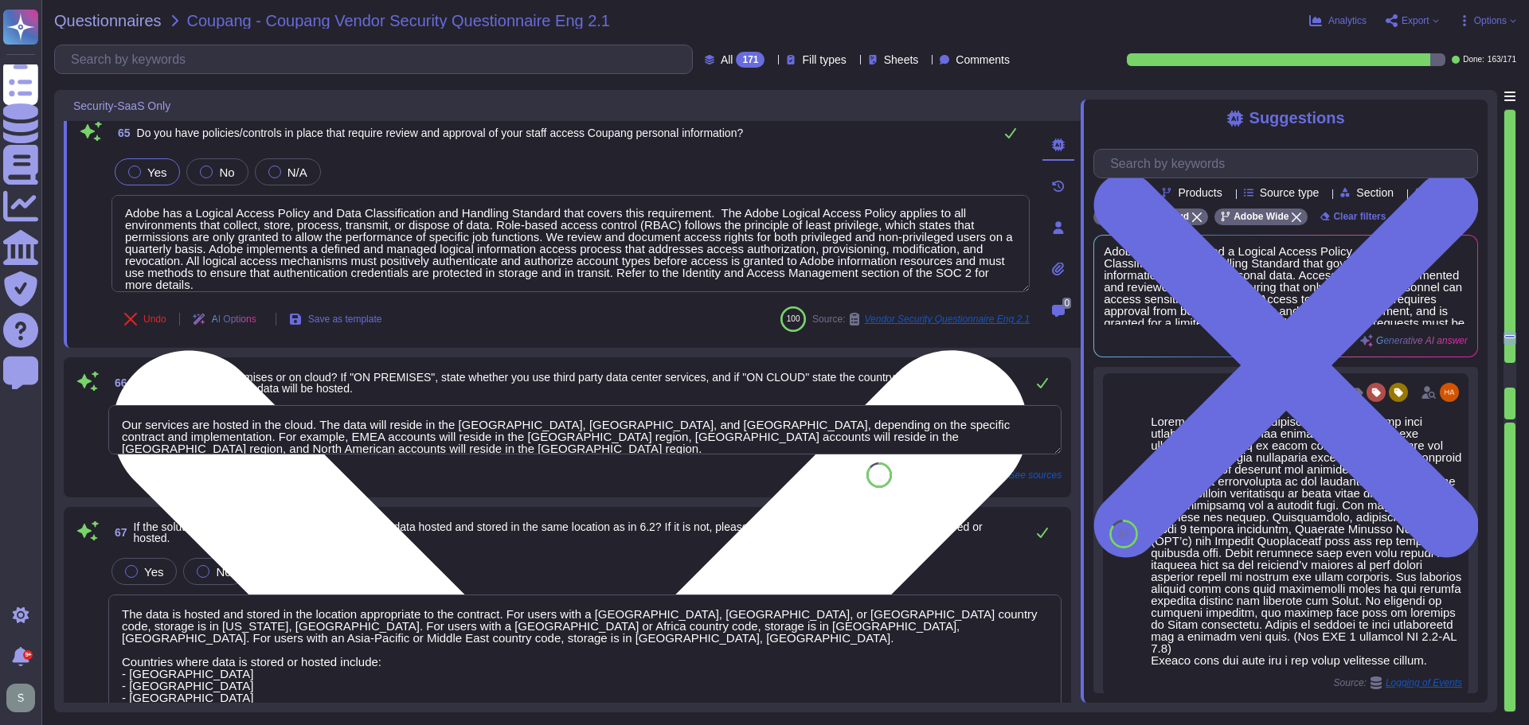
click at [988, 218] on textarea "Adobe has a Logical Access Policy and Data Classification and Handling Standard…" at bounding box center [570, 243] width 918 height 97
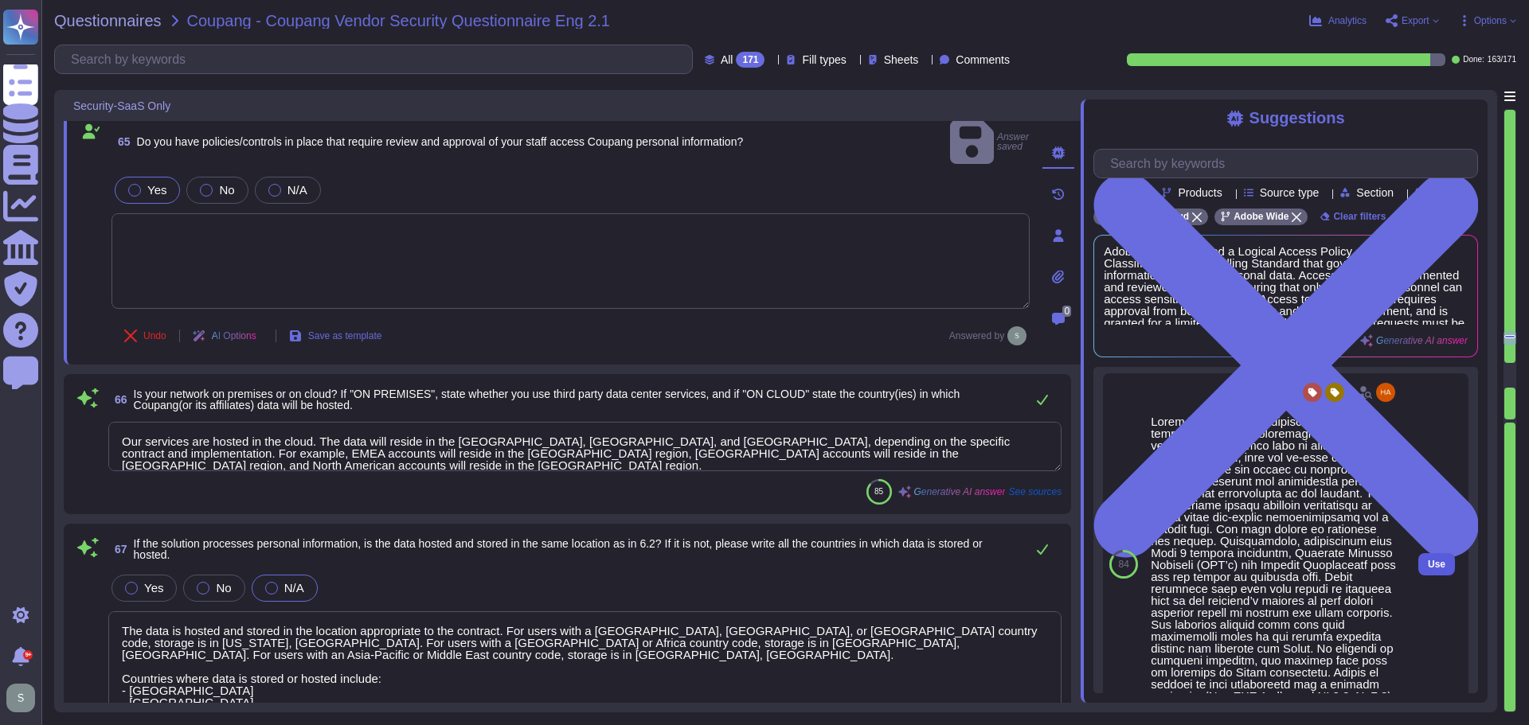
click at [1428, 576] on button "Use" at bounding box center [1436, 564] width 37 height 22
type textarea "Lorem ips do sitam c adipiscin eli seddoei temp inci utlabor etdoloremagnaa eni…"
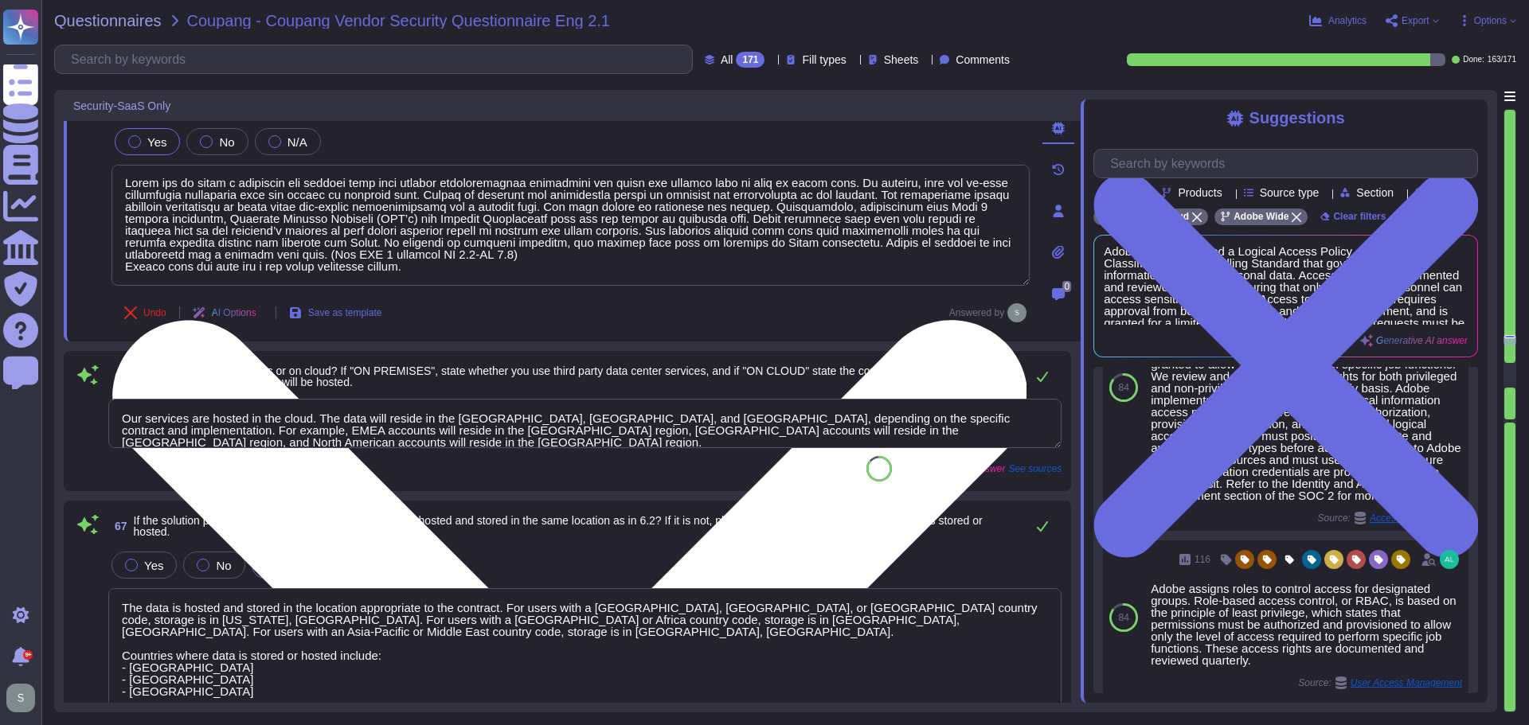
scroll to position [12889, 0]
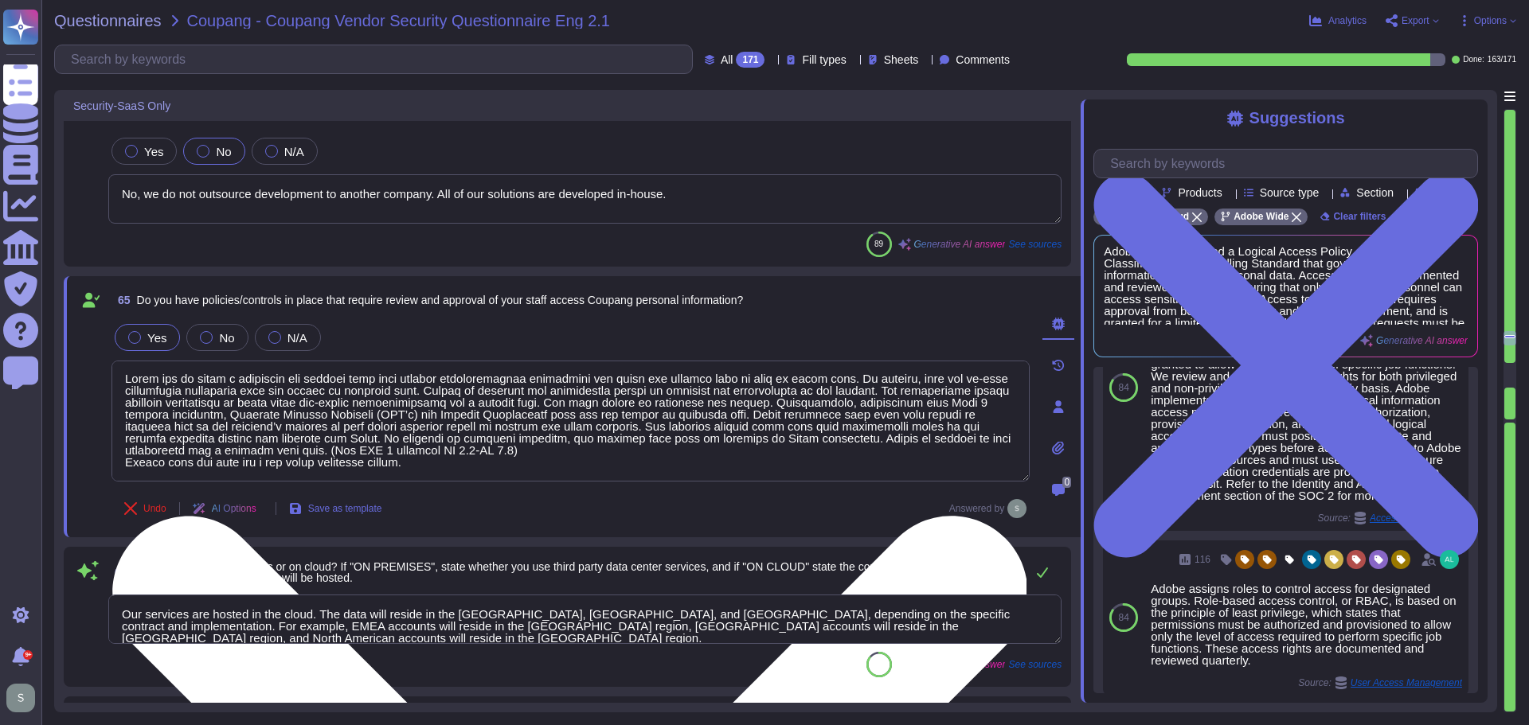
type textarea "Yes, we maintain strict procedures regarding the creation, use, management, dis…"
drag, startPoint x: 674, startPoint y: 424, endPoint x: 657, endPoint y: 483, distance: 60.7
click at [666, 463] on textarea at bounding box center [570, 421] width 918 height 121
click at [630, 467] on textarea at bounding box center [570, 421] width 918 height 121
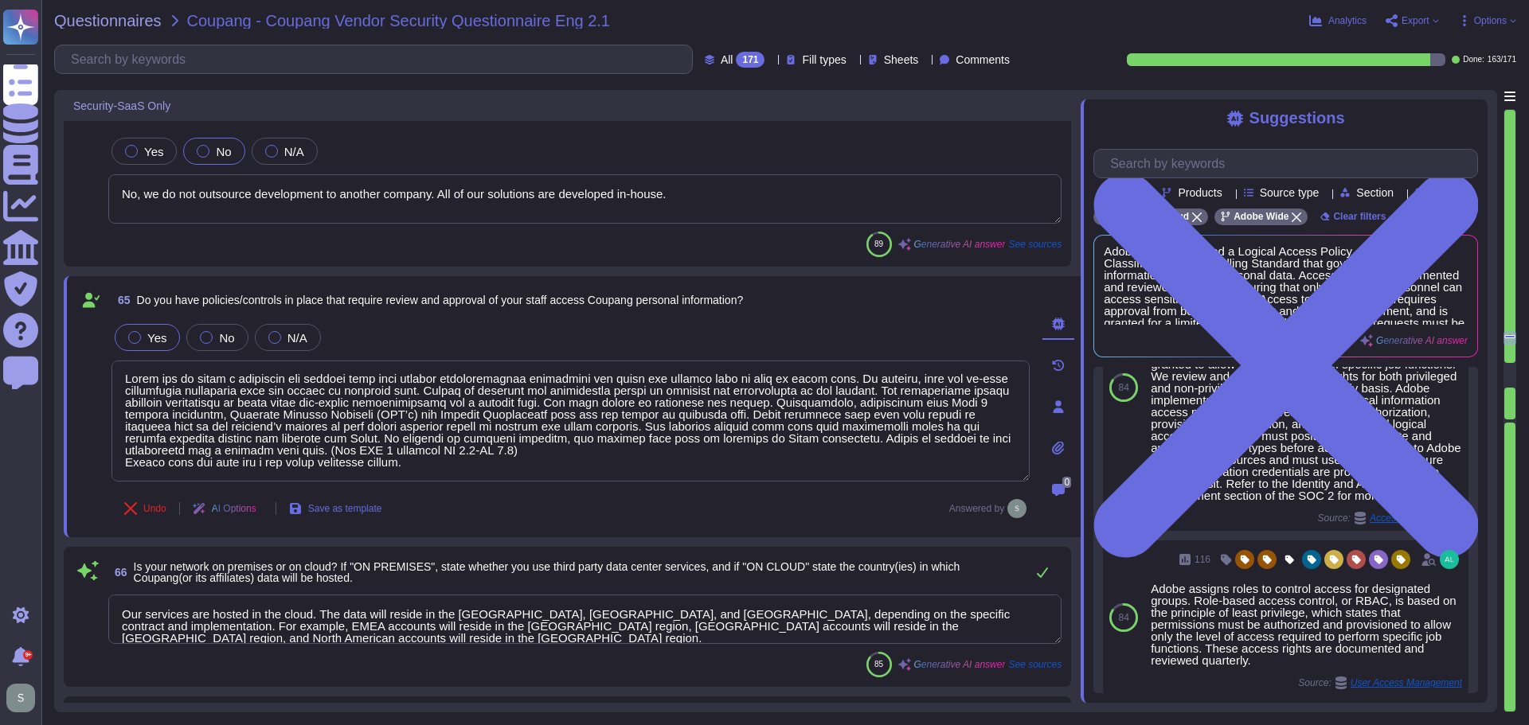
click at [575, 612] on textarea "Our services are hosted in the cloud. The data will reside in the [GEOGRAPHIC_D…" at bounding box center [584, 619] width 953 height 49
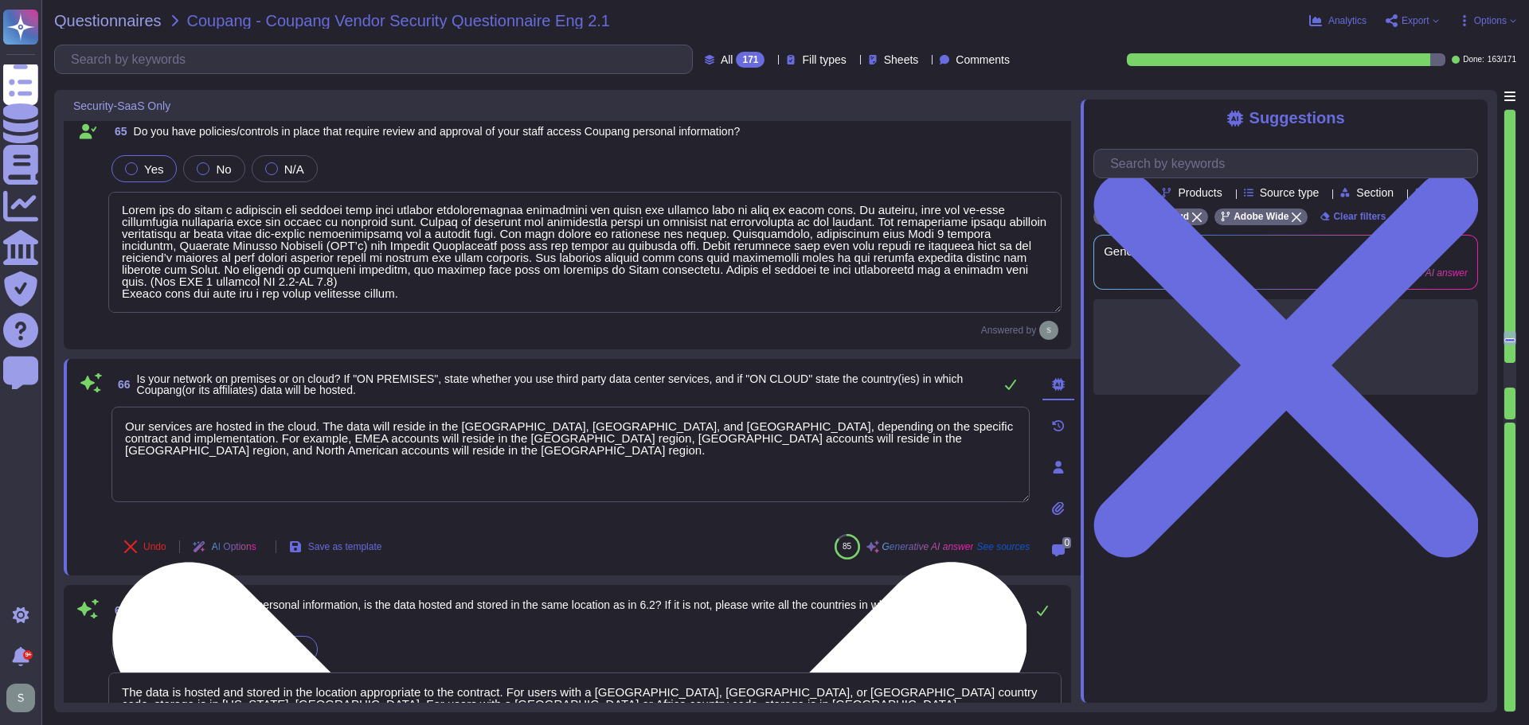
type textarea "Yes, we encrypt the following items of personal information: (i) Items of perso…"
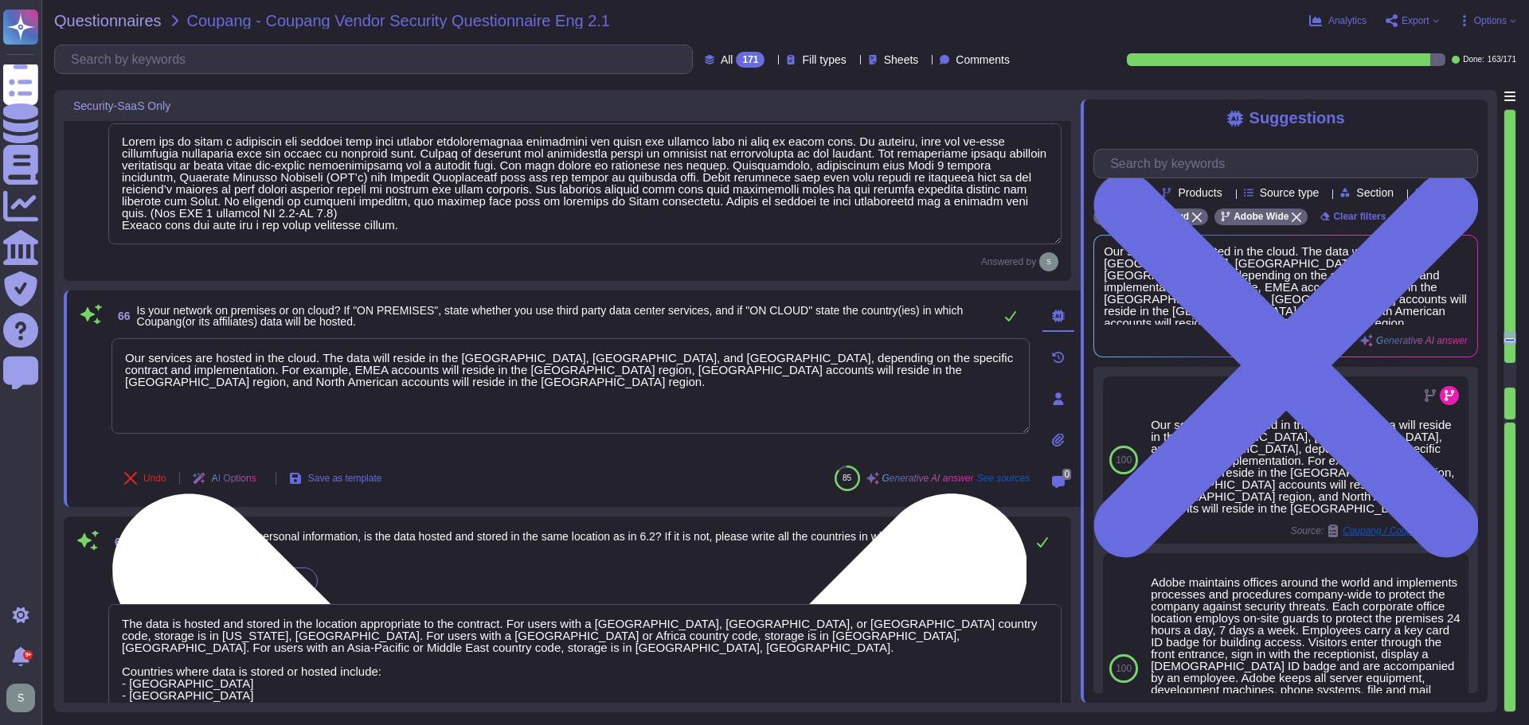
scroll to position [13367, 0]
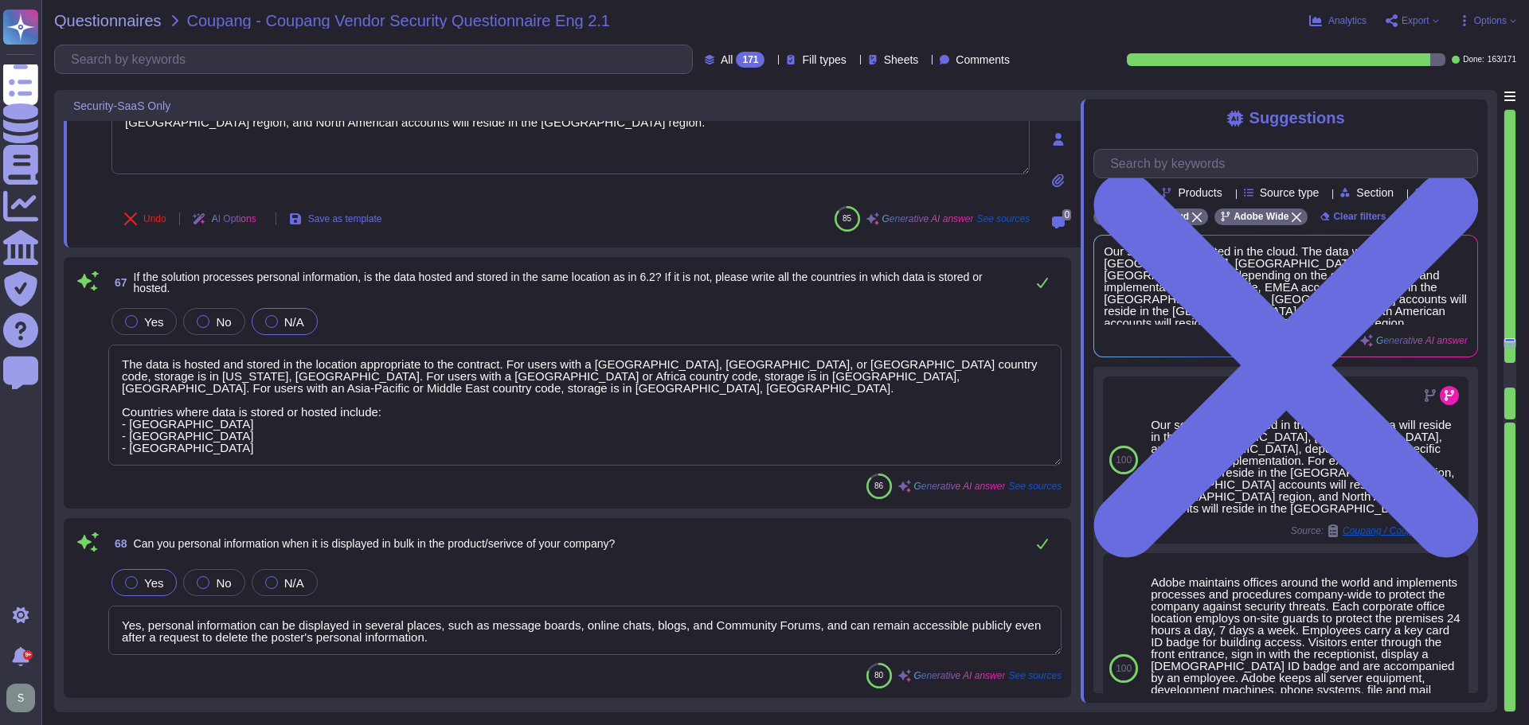
type textarea "Yes, data is segregated per customer in a shared environment, and all data is l…"
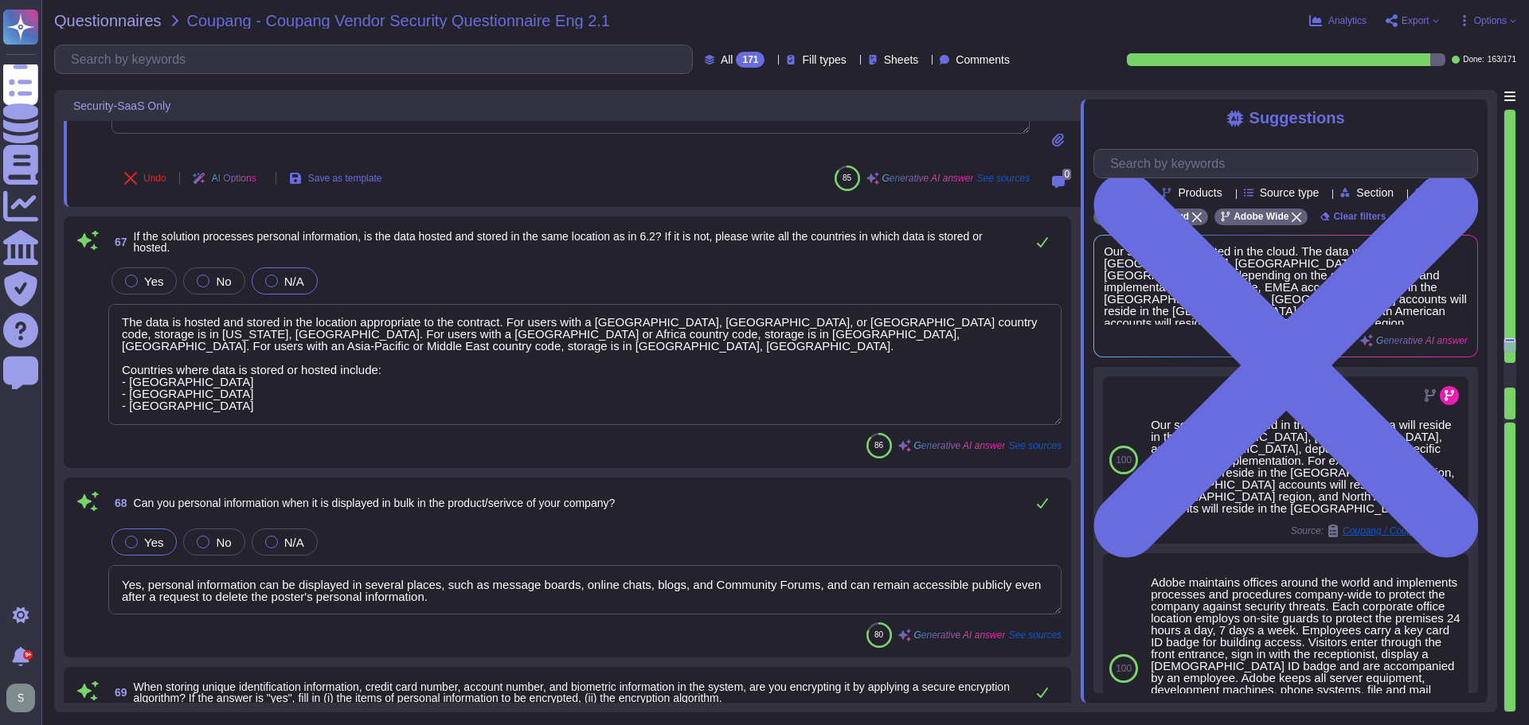
scroll to position [13447, 0]
